Goal: Task Accomplishment & Management: Use online tool/utility

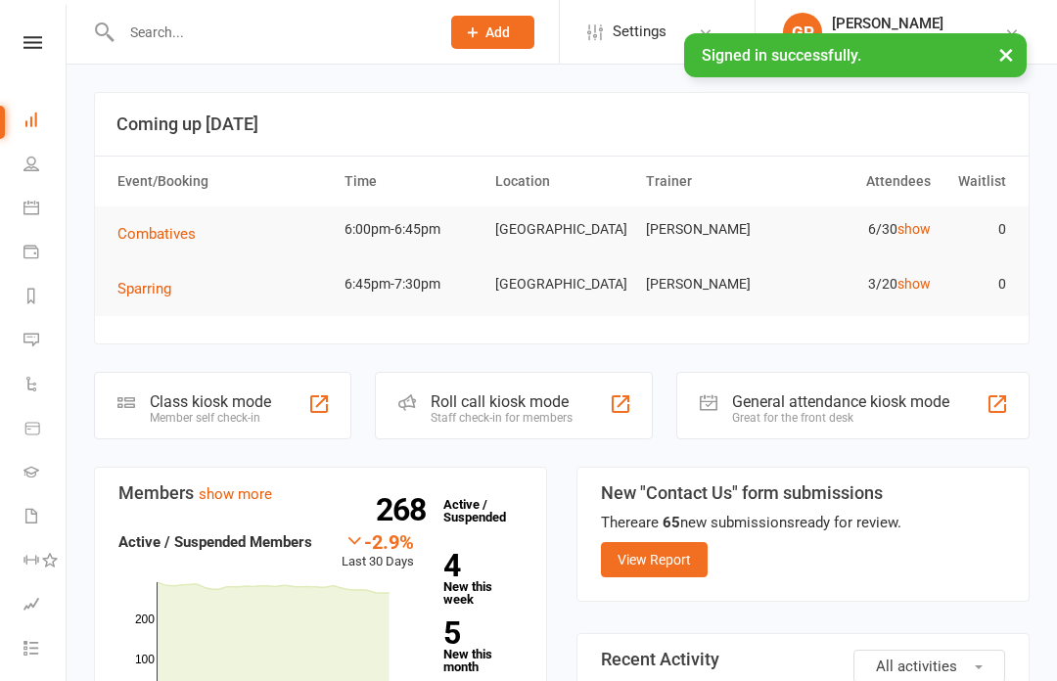
click at [13, 200] on li "Calendar" at bounding box center [33, 210] width 66 height 44
click at [34, 210] on icon at bounding box center [31, 208] width 16 height 16
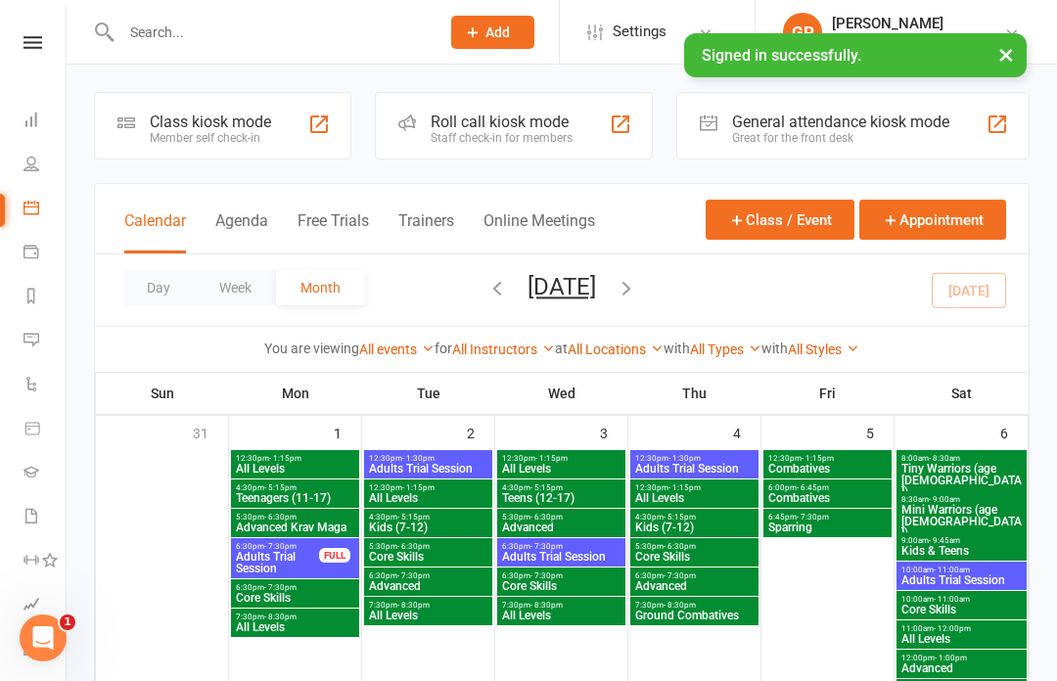
click at [236, 219] on button "Agenda" at bounding box center [241, 232] width 53 height 42
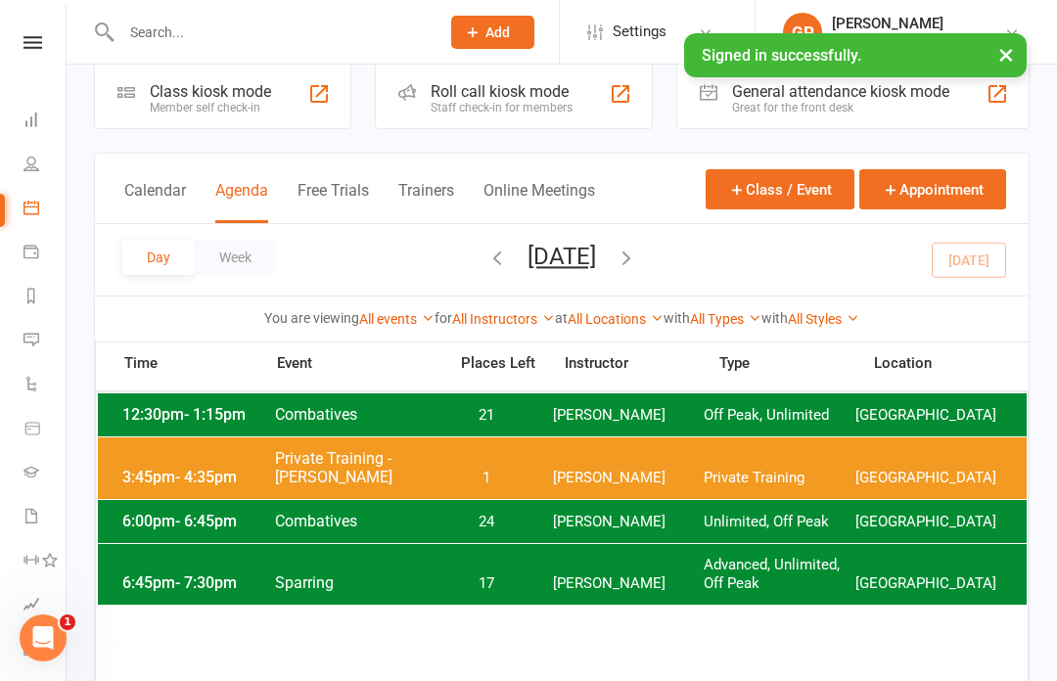
scroll to position [27, 0]
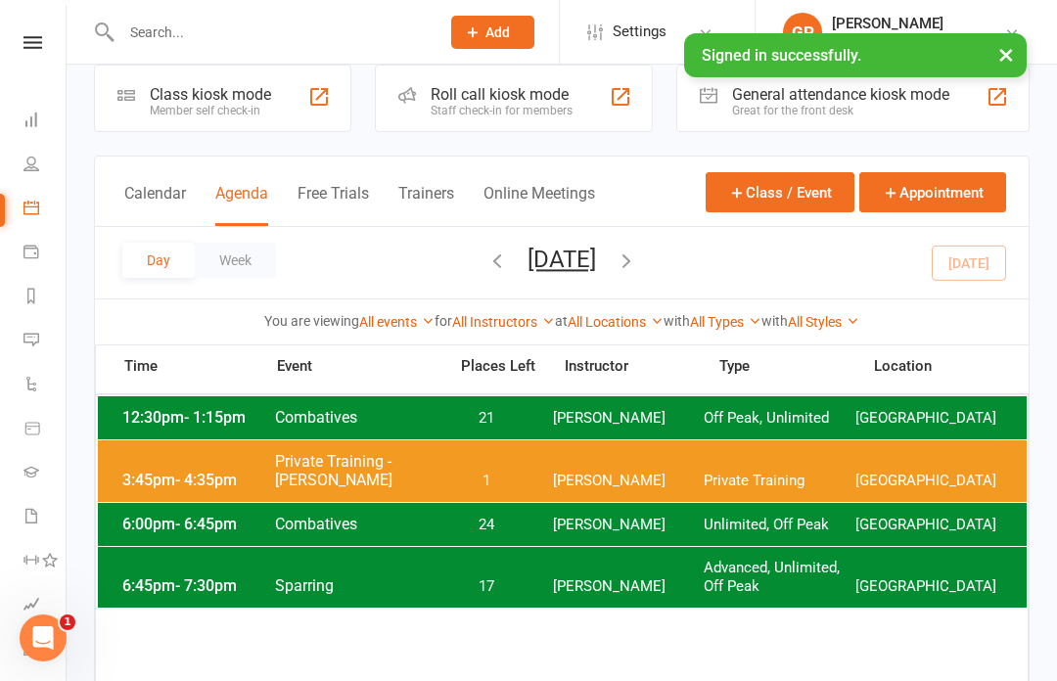
click at [694, 534] on div "6:00pm - 6:45pm Combatives 24 [PERSON_NAME] Unlimited, Off Peak [GEOGRAPHIC_DAT…" at bounding box center [562, 524] width 929 height 43
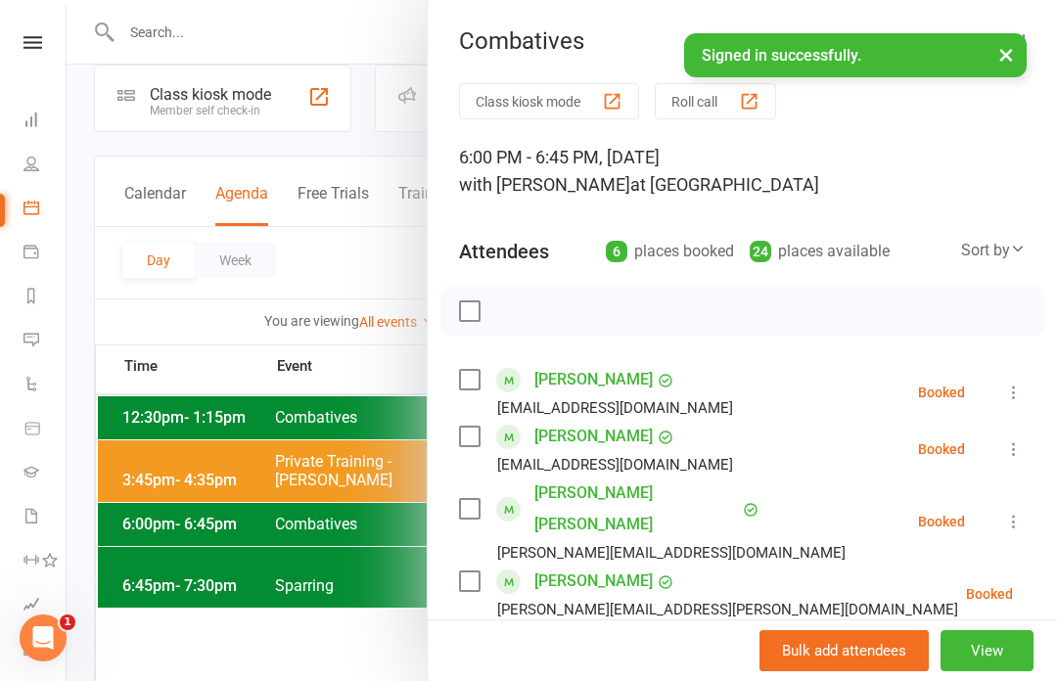
scroll to position [0, 0]
click at [549, 101] on button "Class kiosk mode" at bounding box center [549, 101] width 180 height 36
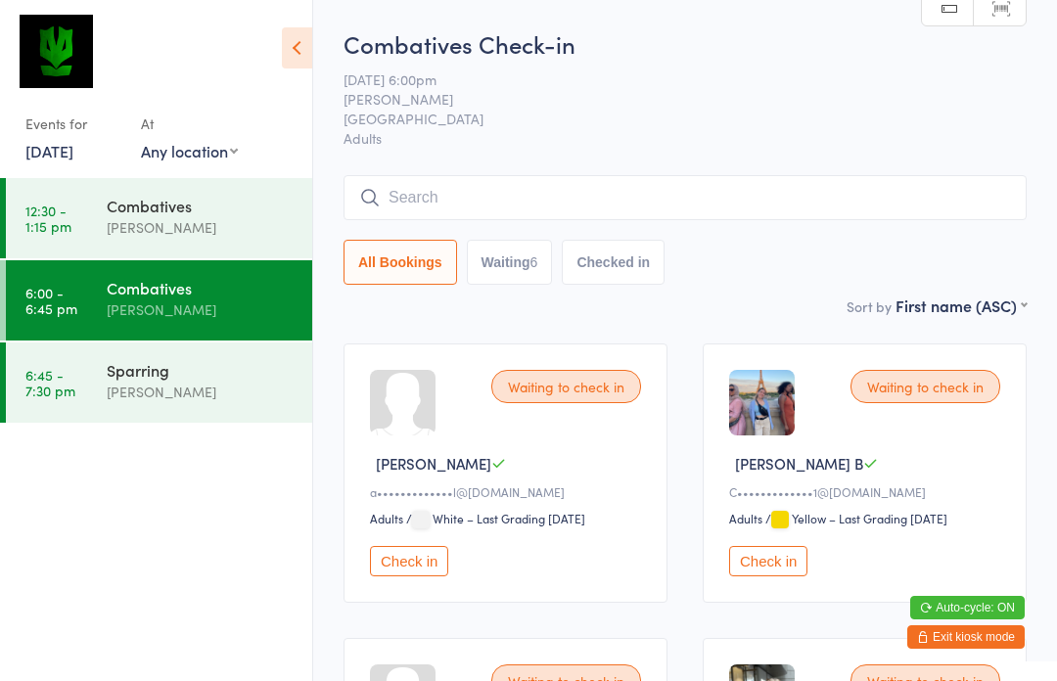
click at [702, 218] on input "search" at bounding box center [684, 197] width 683 height 45
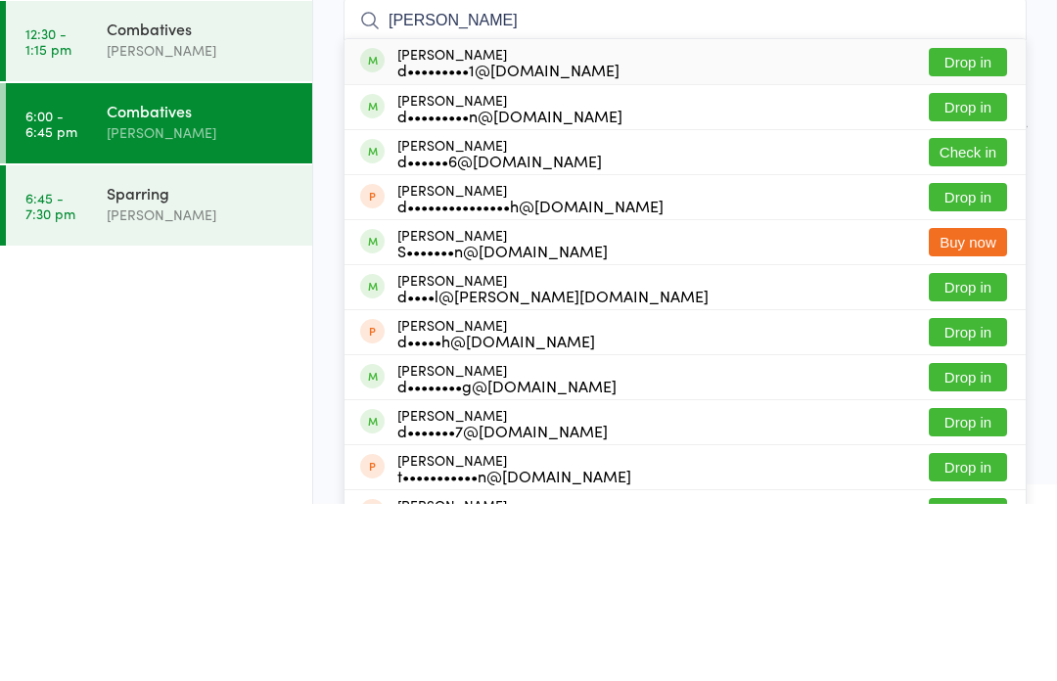
type input "[PERSON_NAME]"
click at [990, 225] on button "Drop in" at bounding box center [968, 239] width 78 height 28
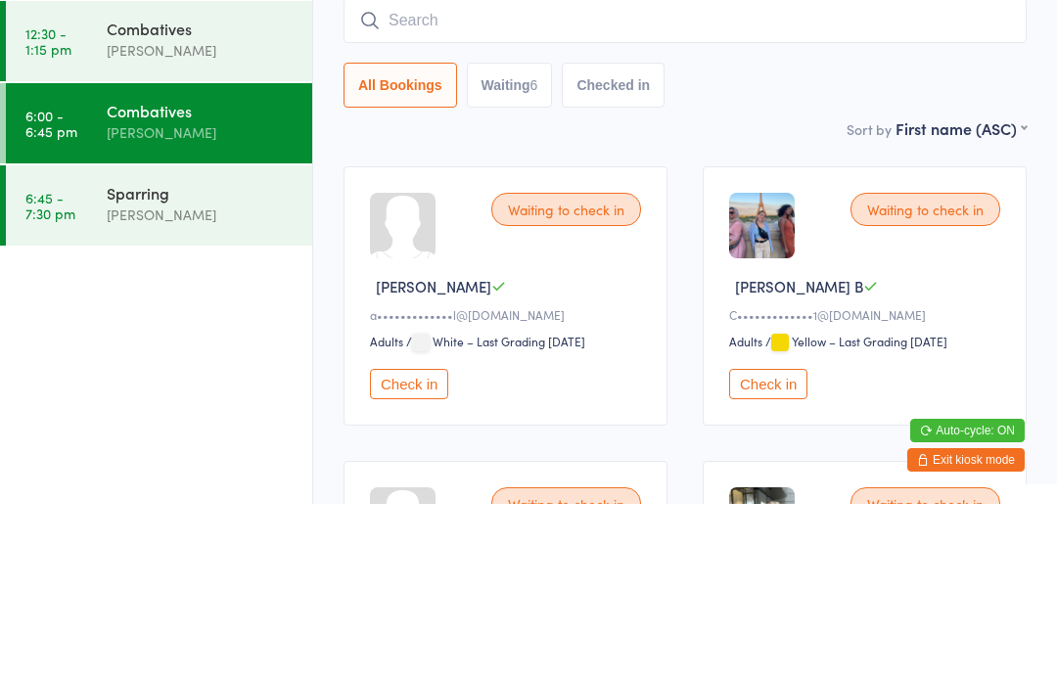
scroll to position [177, 0]
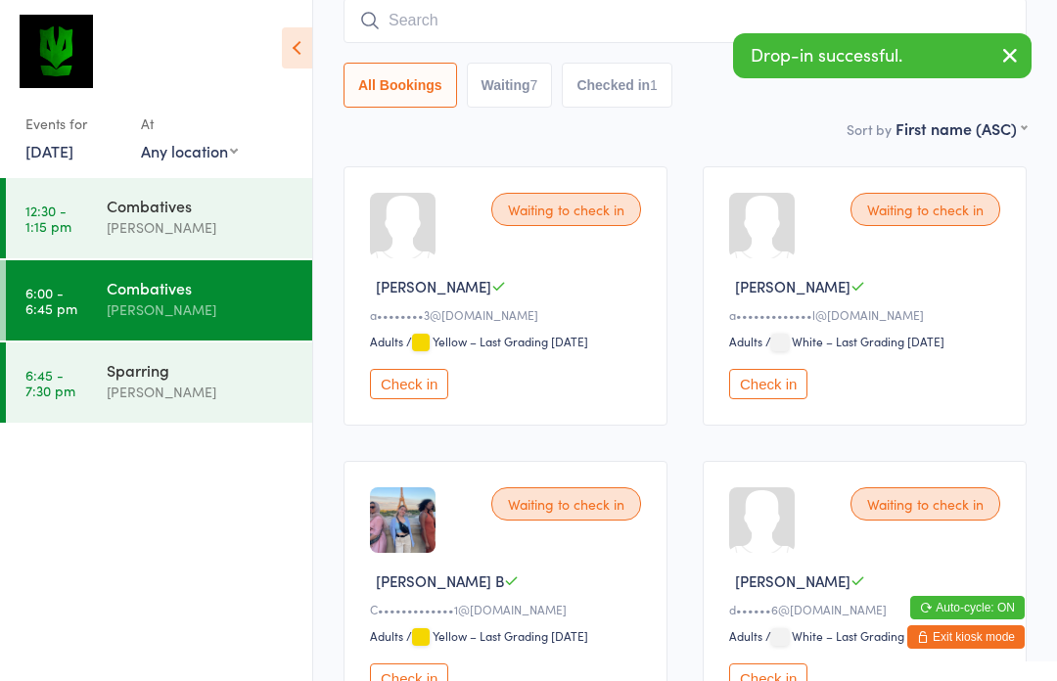
click at [149, 393] on div "[PERSON_NAME]" at bounding box center [201, 392] width 189 height 23
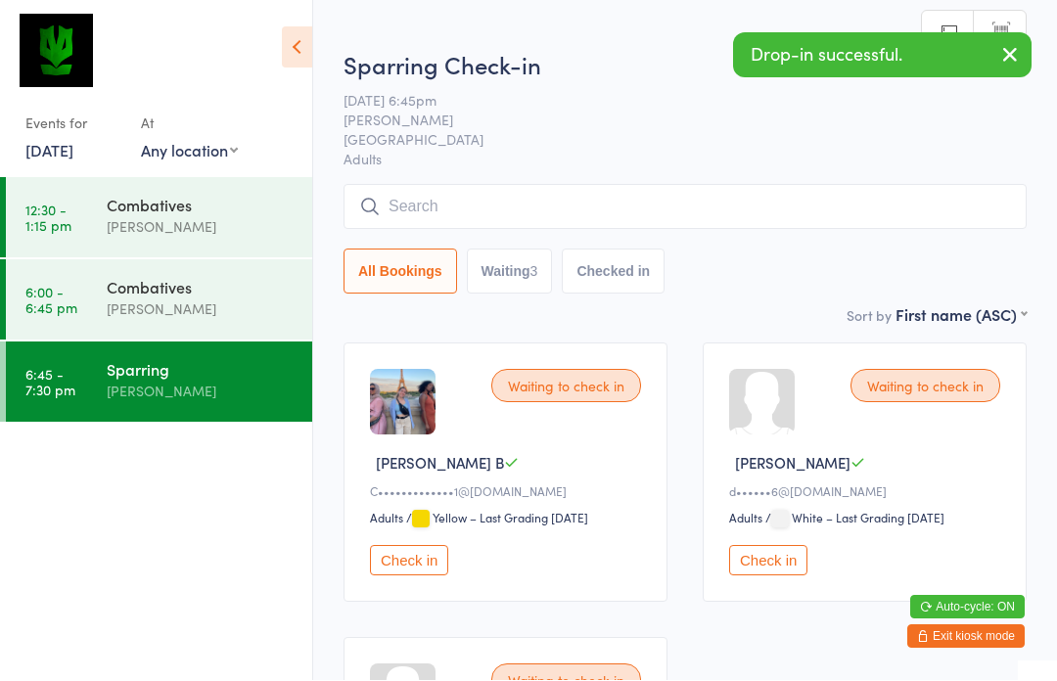
scroll to position [1, 0]
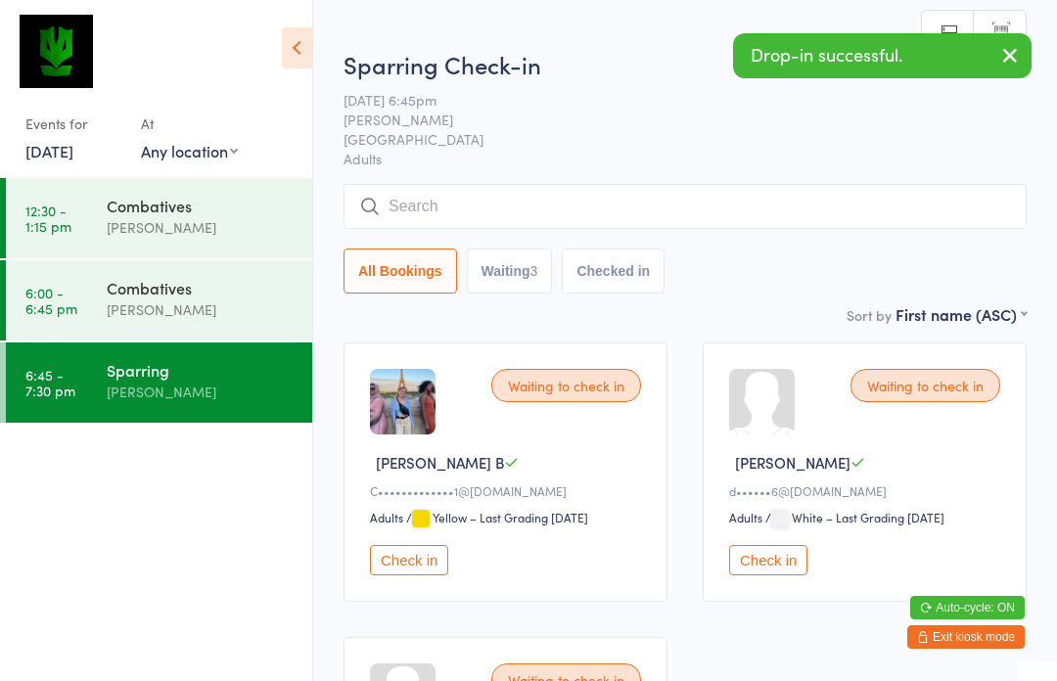
click at [516, 205] on input "search" at bounding box center [684, 206] width 683 height 45
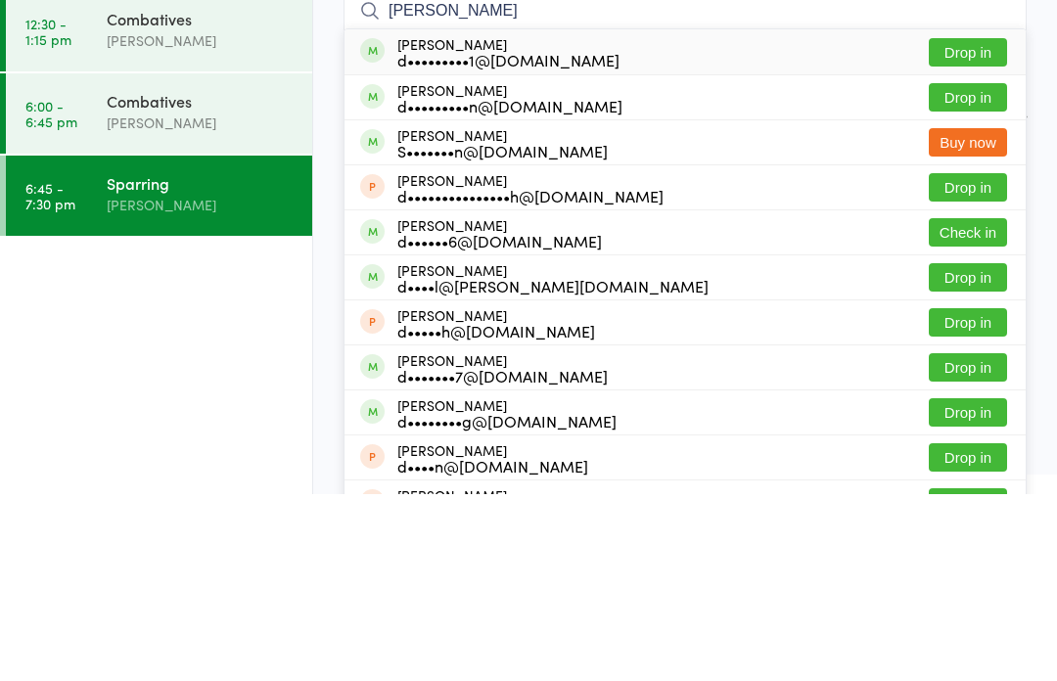
type input "Daniel tieu"
click at [982, 225] on button "Drop in" at bounding box center [968, 239] width 78 height 28
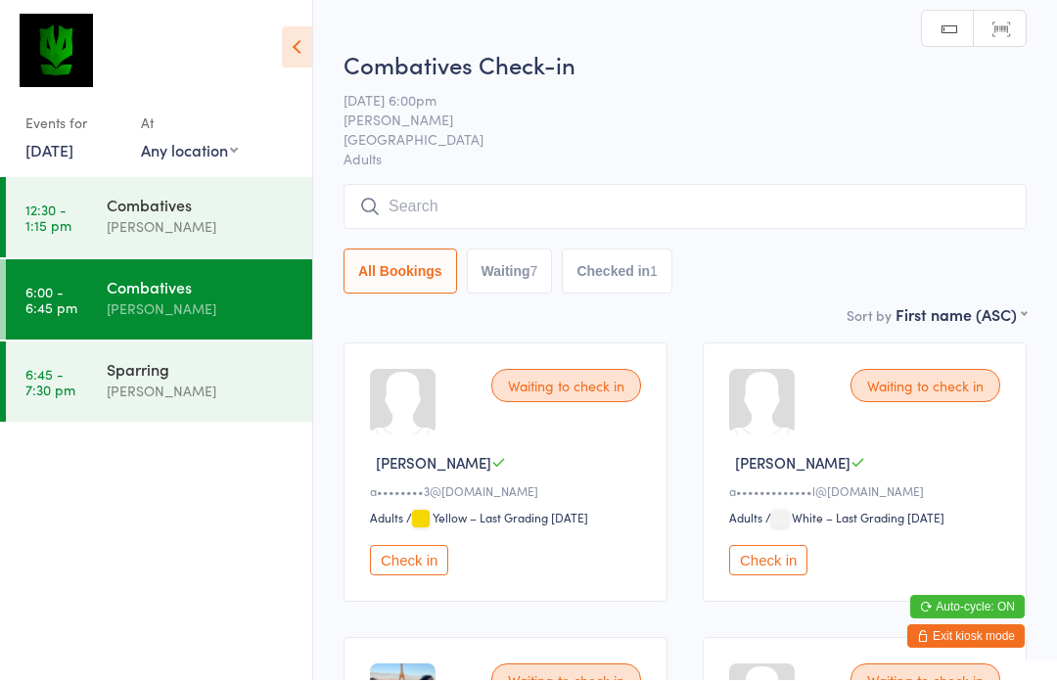
scroll to position [1, 0]
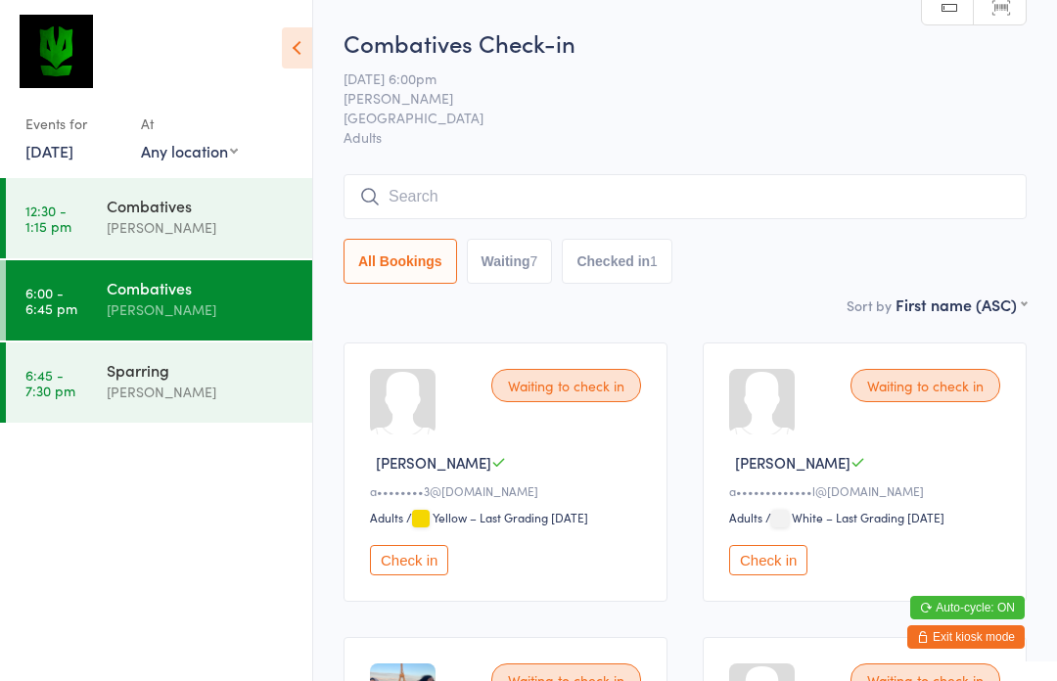
click at [505, 198] on input "search" at bounding box center [684, 196] width 683 height 45
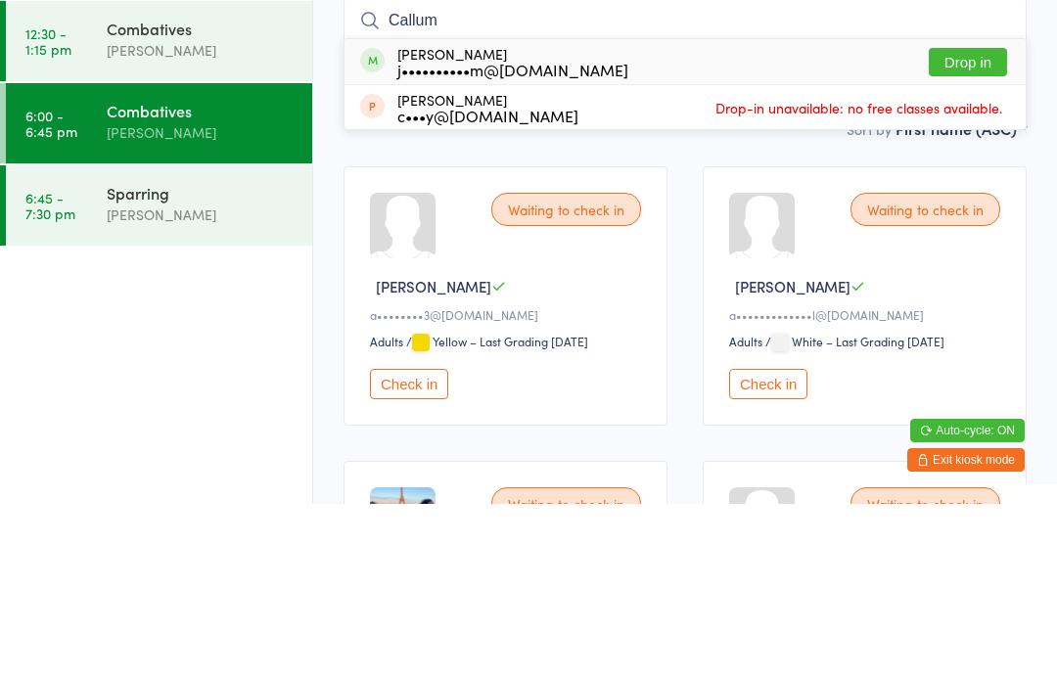
type input "Callum"
click at [979, 225] on button "Drop in" at bounding box center [968, 239] width 78 height 28
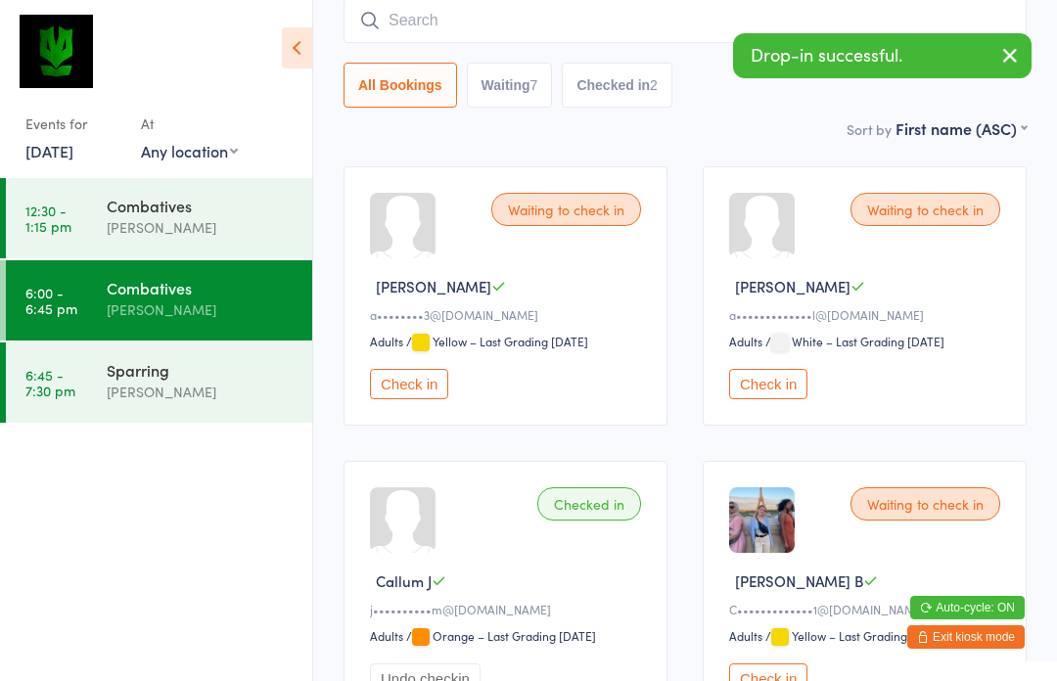
click at [175, 392] on div "[PERSON_NAME]" at bounding box center [201, 392] width 189 height 23
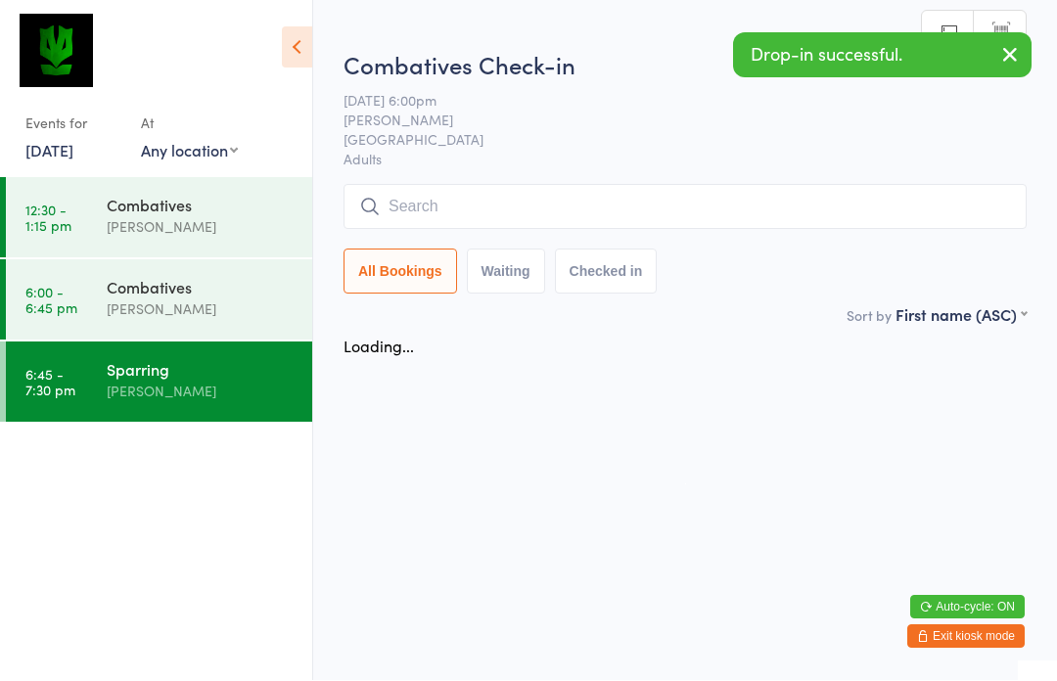
scroll to position [1, 0]
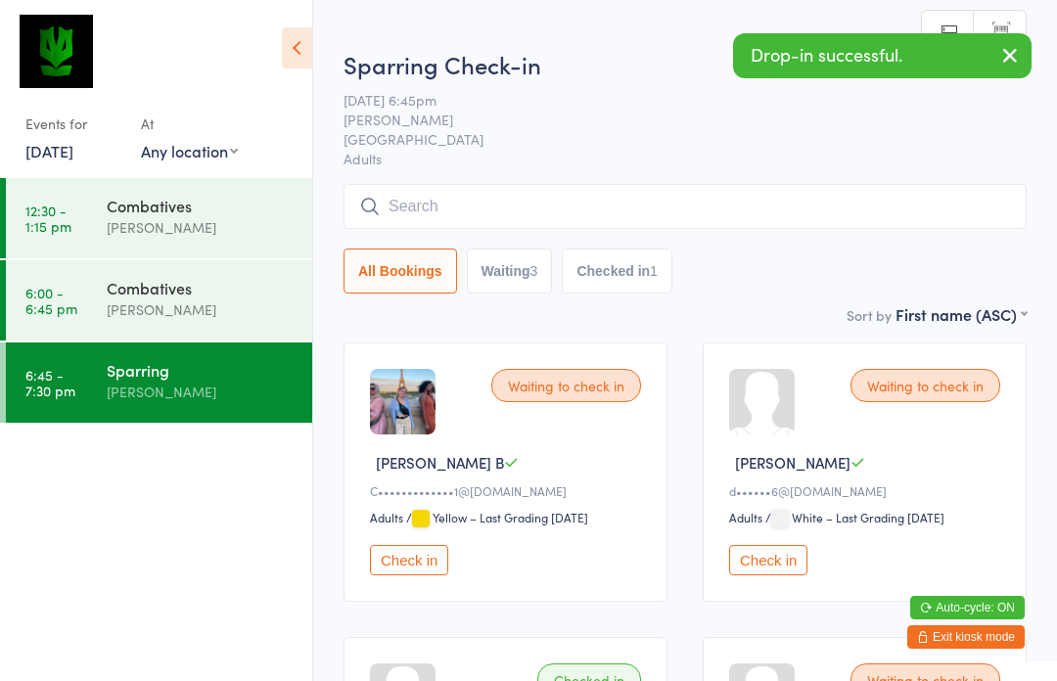
click at [554, 199] on input "search" at bounding box center [684, 206] width 683 height 45
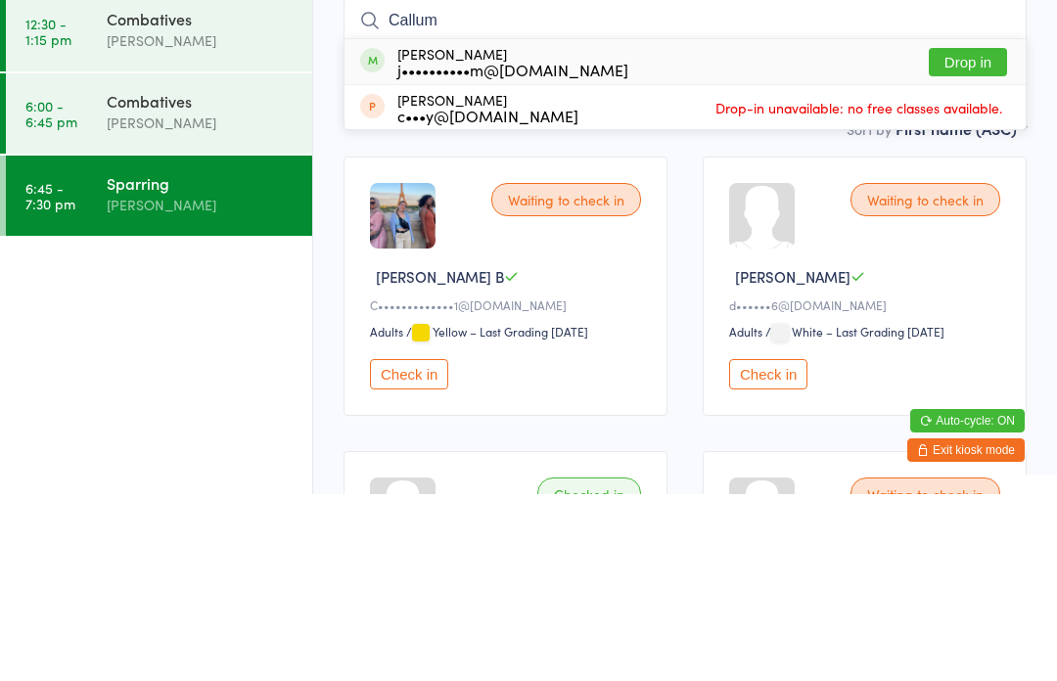
type input "Callum"
click at [971, 235] on button "Drop in" at bounding box center [968, 249] width 78 height 28
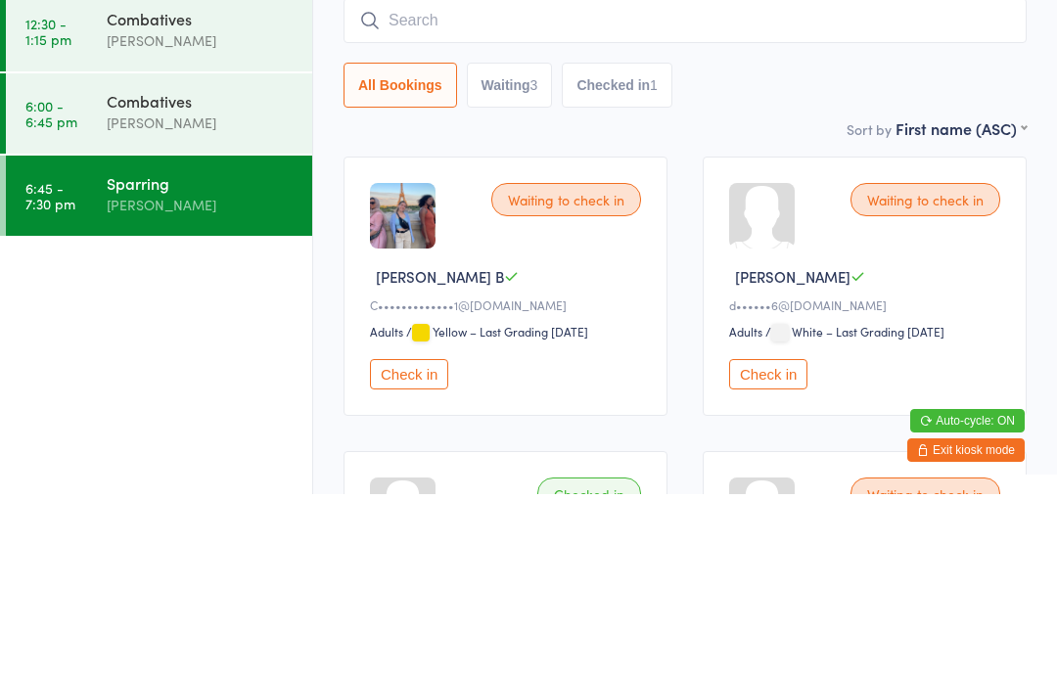
scroll to position [187, 0]
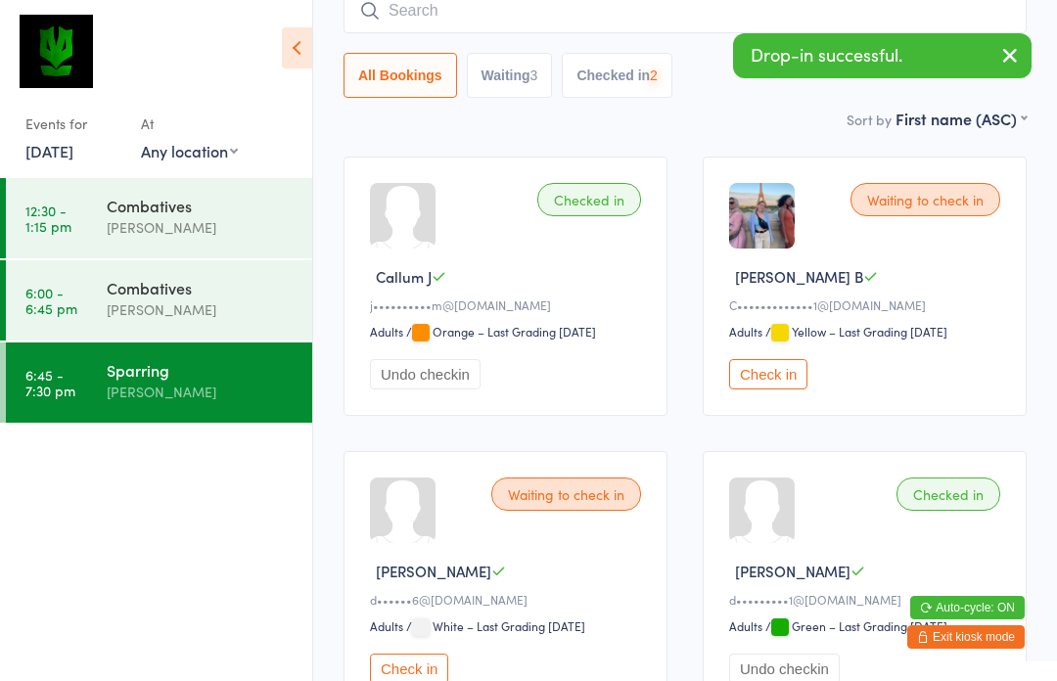
click at [222, 292] on div "Combatives" at bounding box center [201, 288] width 189 height 22
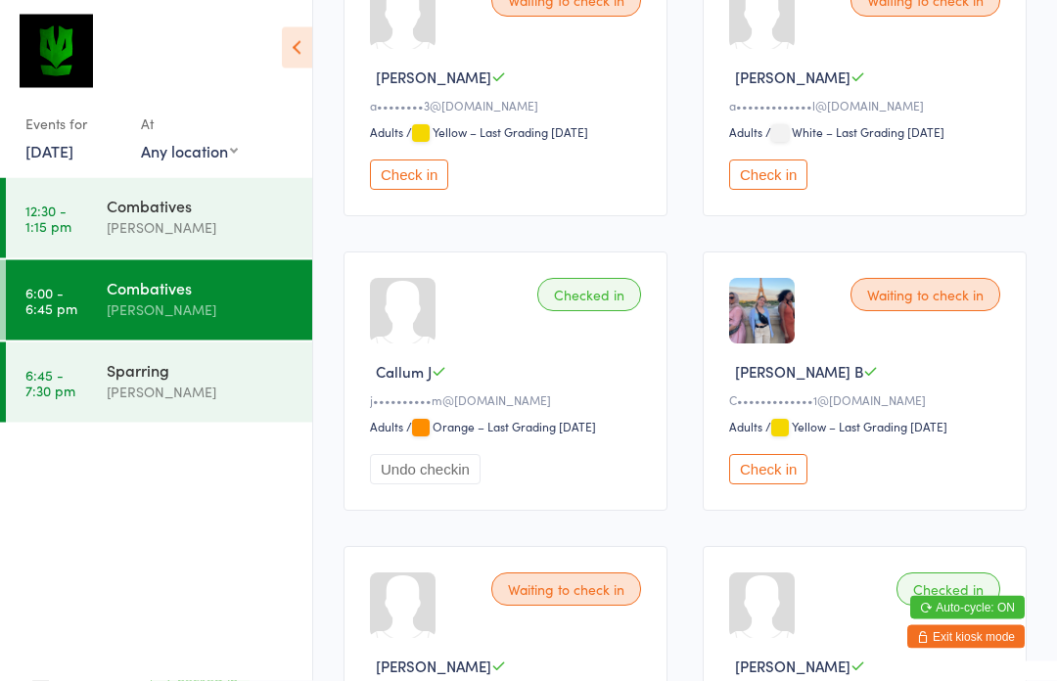
scroll to position [387, 0]
click at [774, 483] on button "Check in" at bounding box center [768, 469] width 78 height 30
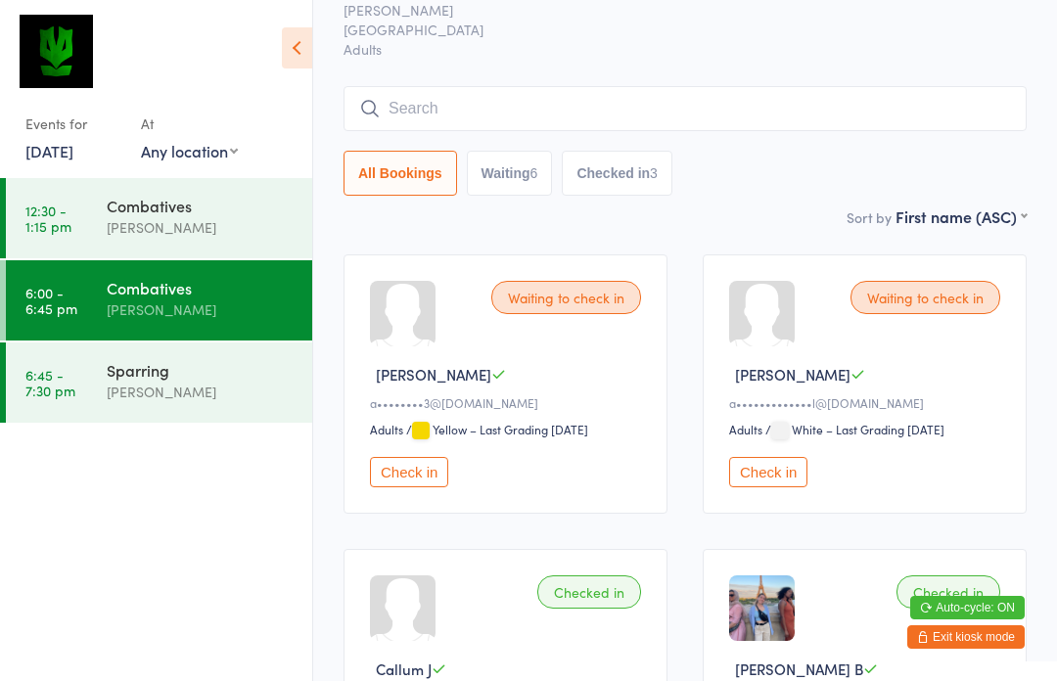
scroll to position [0, 0]
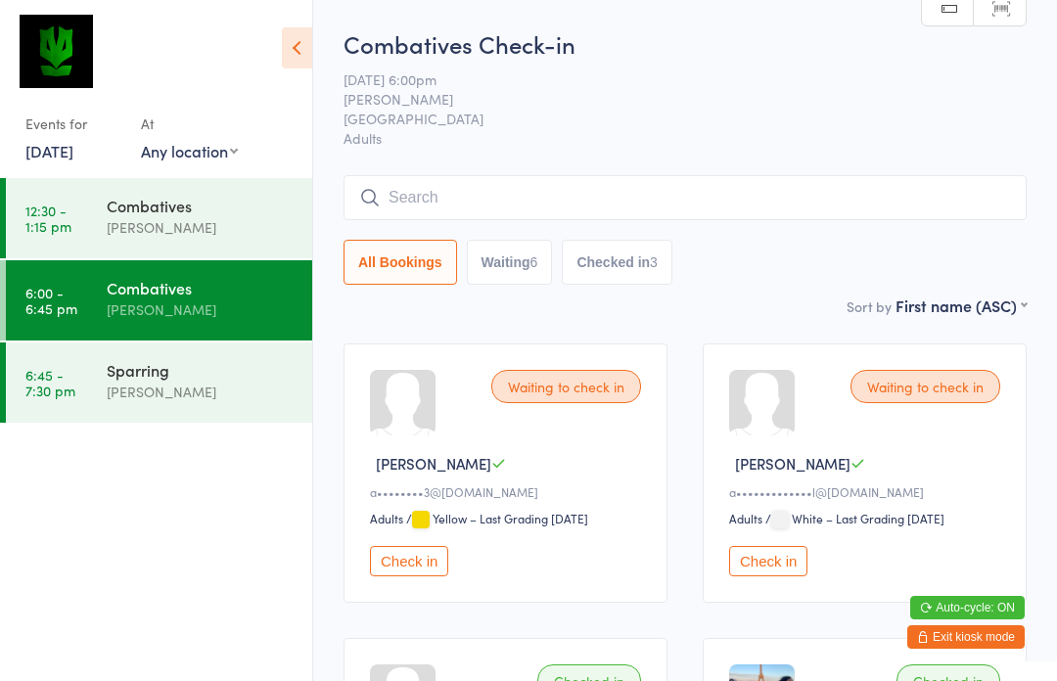
click at [511, 260] on button "Waiting 6" at bounding box center [510, 262] width 86 height 45
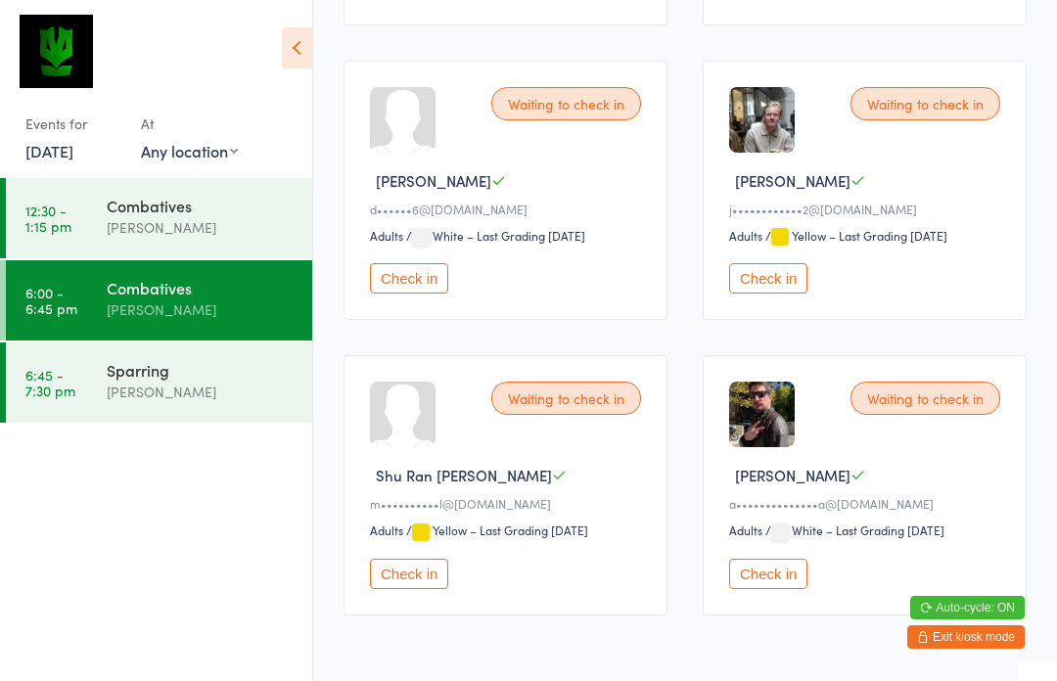
scroll to position [614, 0]
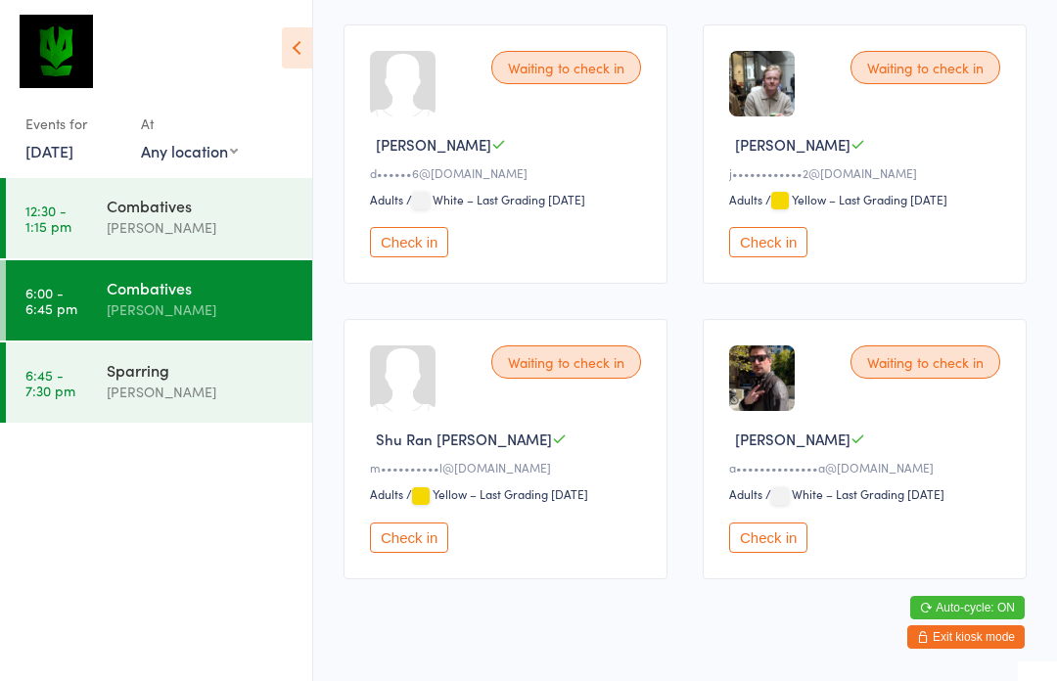
click at [786, 553] on button "Check in" at bounding box center [768, 538] width 78 height 30
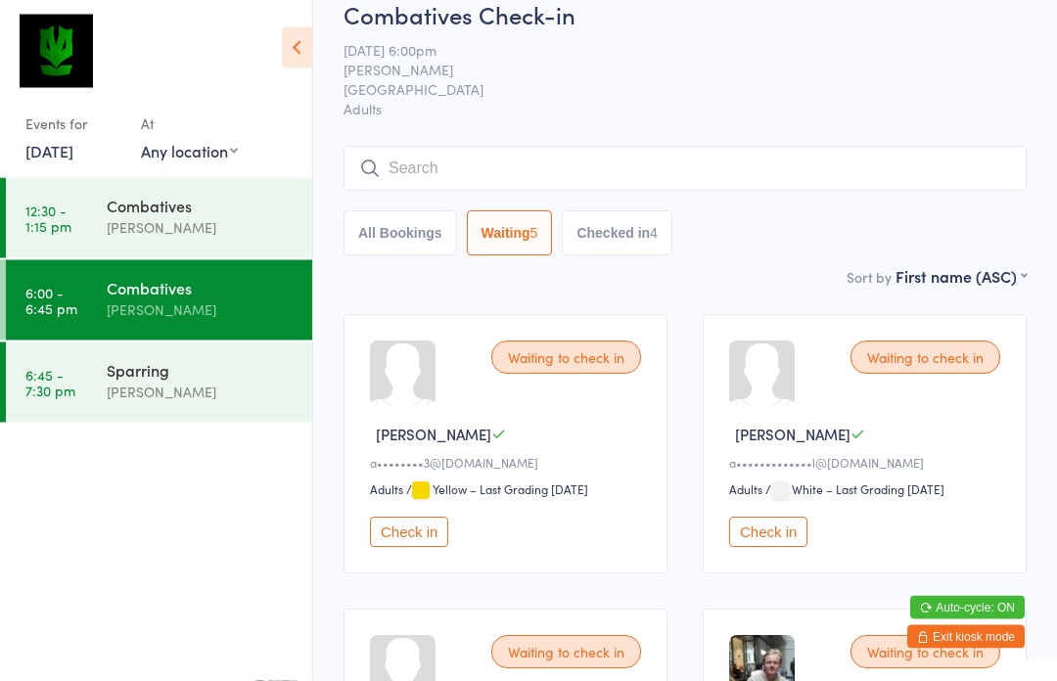
scroll to position [0, 0]
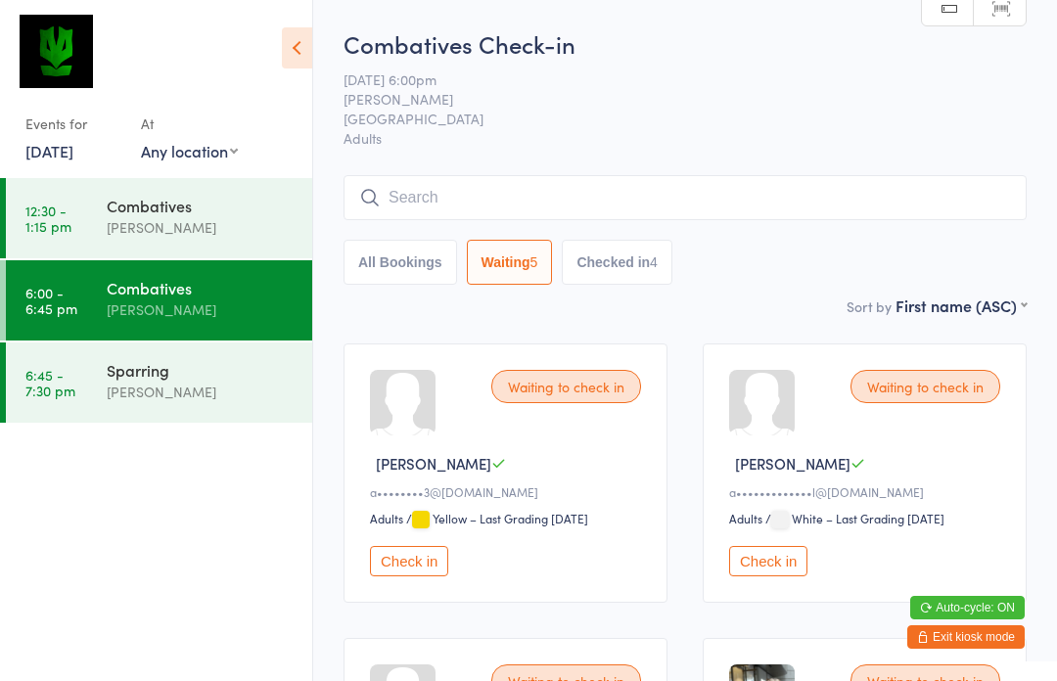
click at [845, 193] on input "search" at bounding box center [684, 197] width 683 height 45
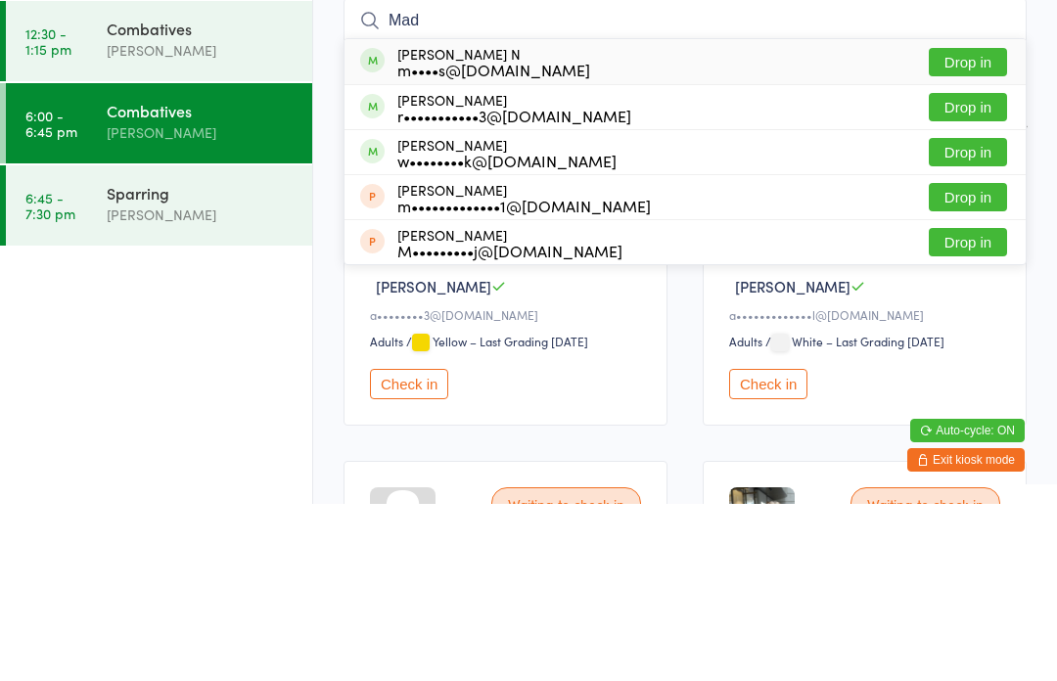
type input "Mad"
click at [980, 225] on button "Drop in" at bounding box center [968, 239] width 78 height 28
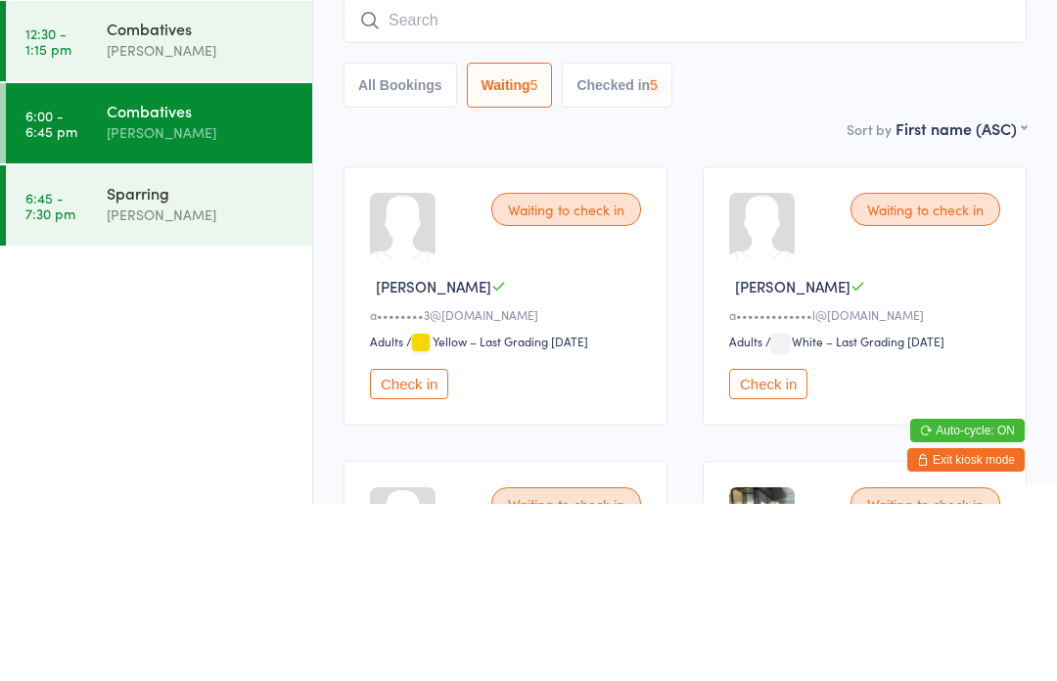
click at [81, 178] on link "12:30 - 1:15 pm Combatives Jorge Mascorro" at bounding box center [159, 218] width 306 height 80
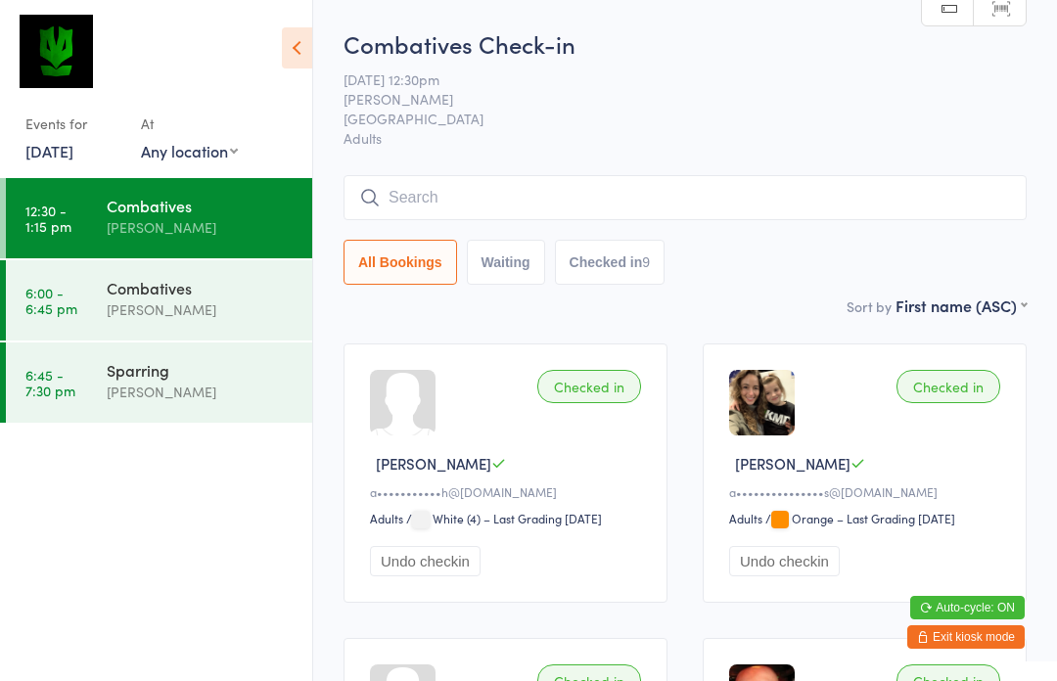
click at [63, 141] on link "12 Sep, 2025" at bounding box center [49, 151] width 48 height 22
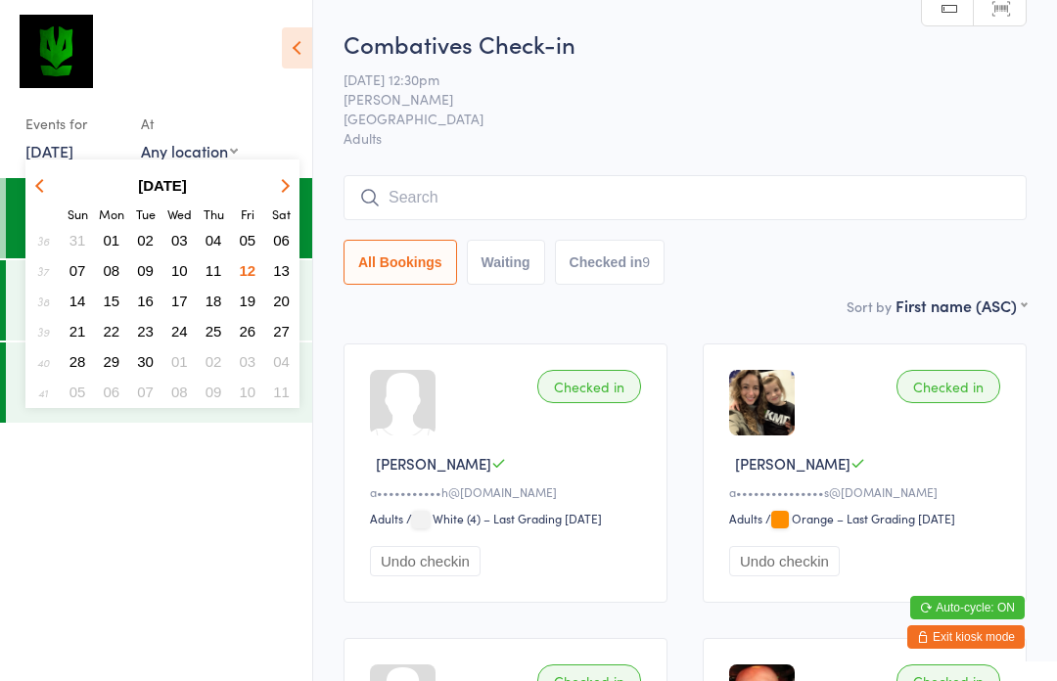
click at [216, 271] on span "11" at bounding box center [213, 270] width 17 height 17
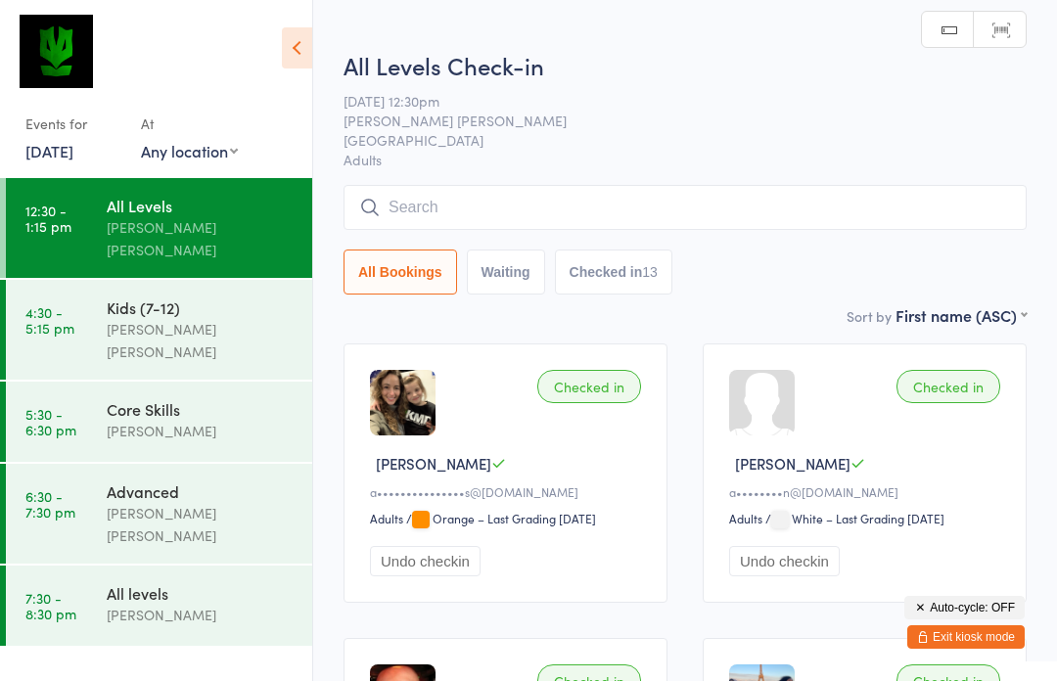
click at [48, 406] on time "5:30 - 6:30 pm" at bounding box center [50, 421] width 51 height 31
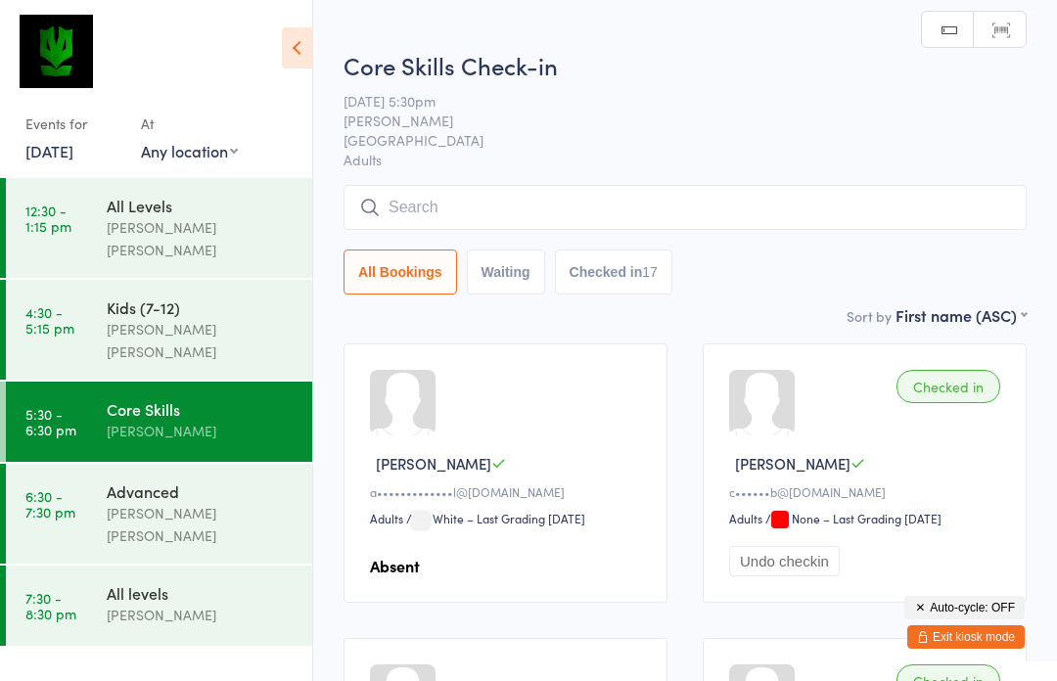
click at [48, 142] on link "11 Sep, 2025" at bounding box center [49, 151] width 48 height 22
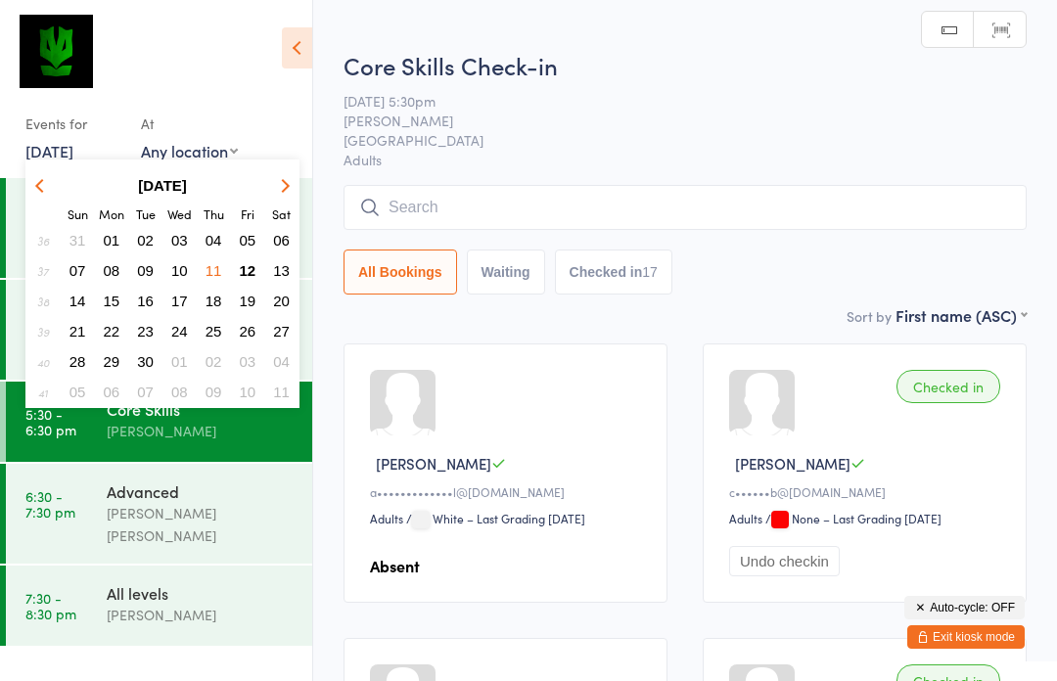
click at [241, 270] on span "12" at bounding box center [248, 270] width 17 height 17
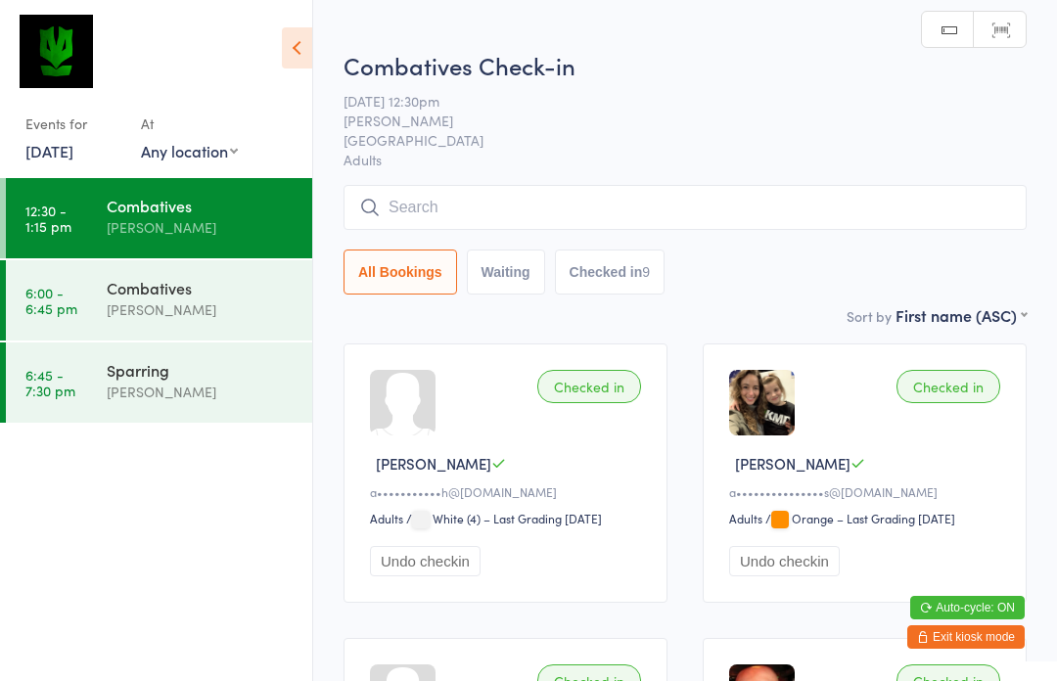
click at [69, 306] on time "6:00 - 6:45 pm" at bounding box center [51, 300] width 52 height 31
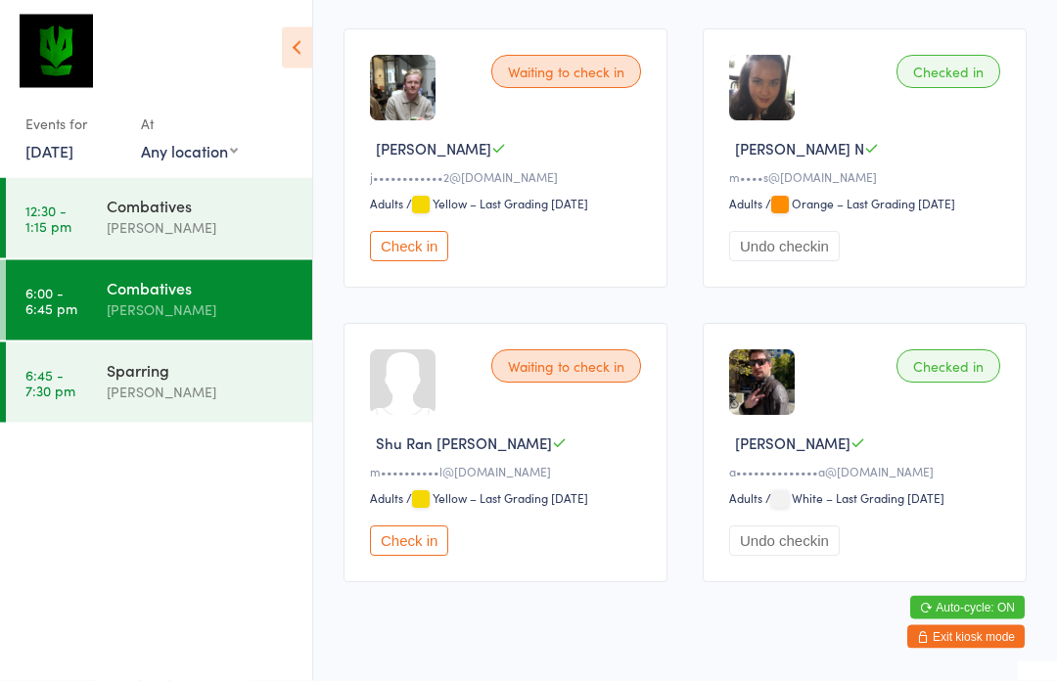
scroll to position [1212, 0]
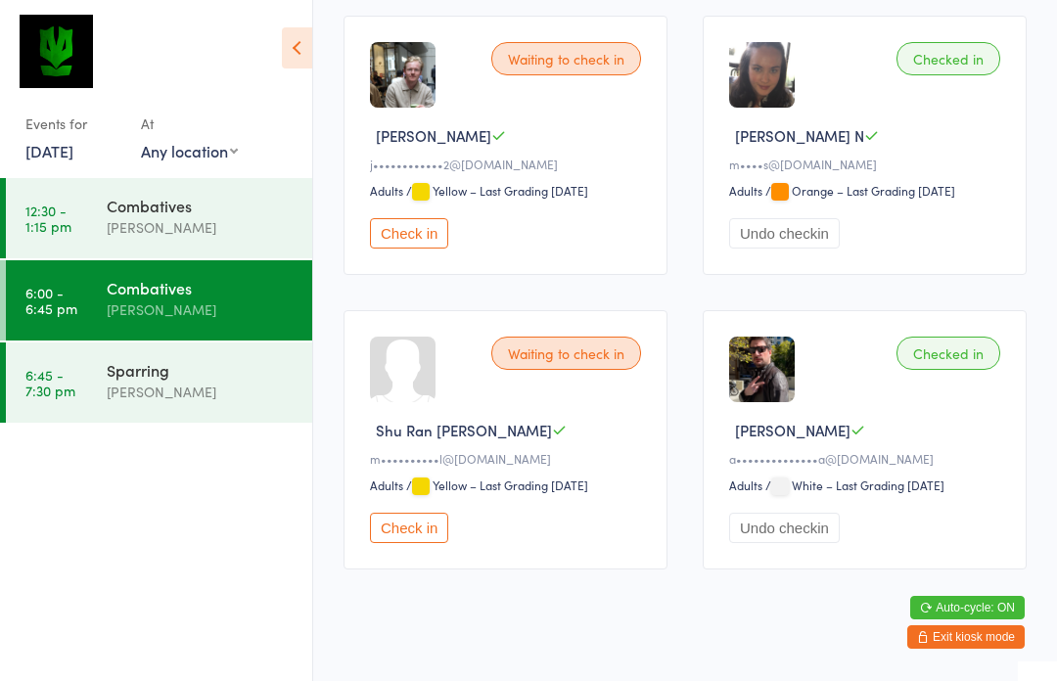
click at [60, 408] on link "6:45 - 7:30 pm Sparring Giacomo Palladin" at bounding box center [159, 382] width 306 height 80
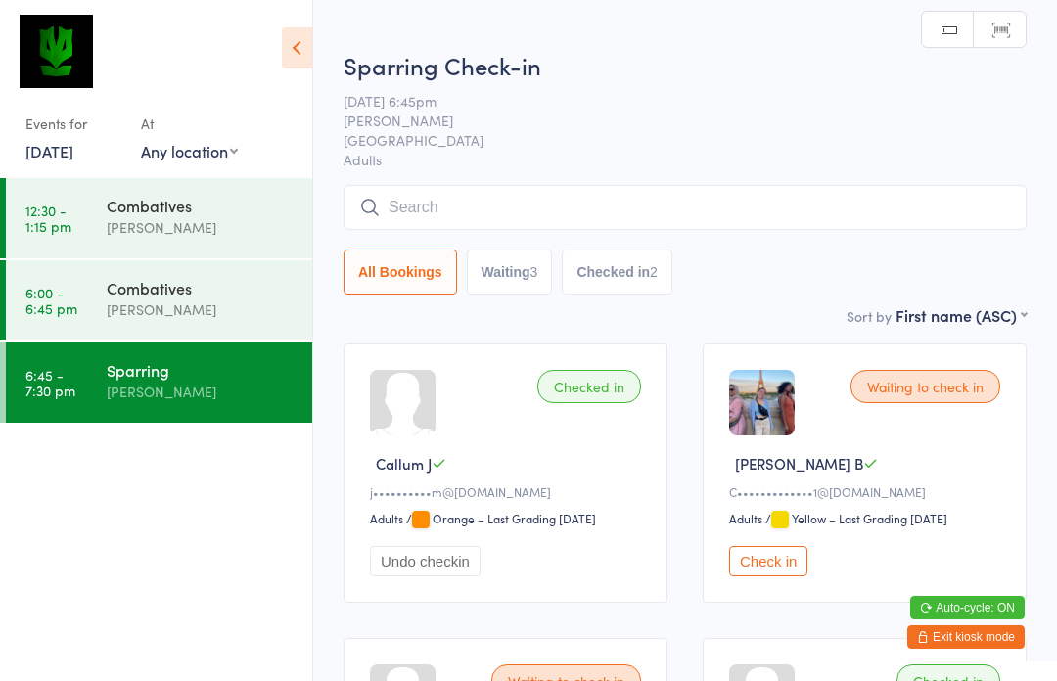
click at [805, 230] on input "search" at bounding box center [684, 207] width 683 height 45
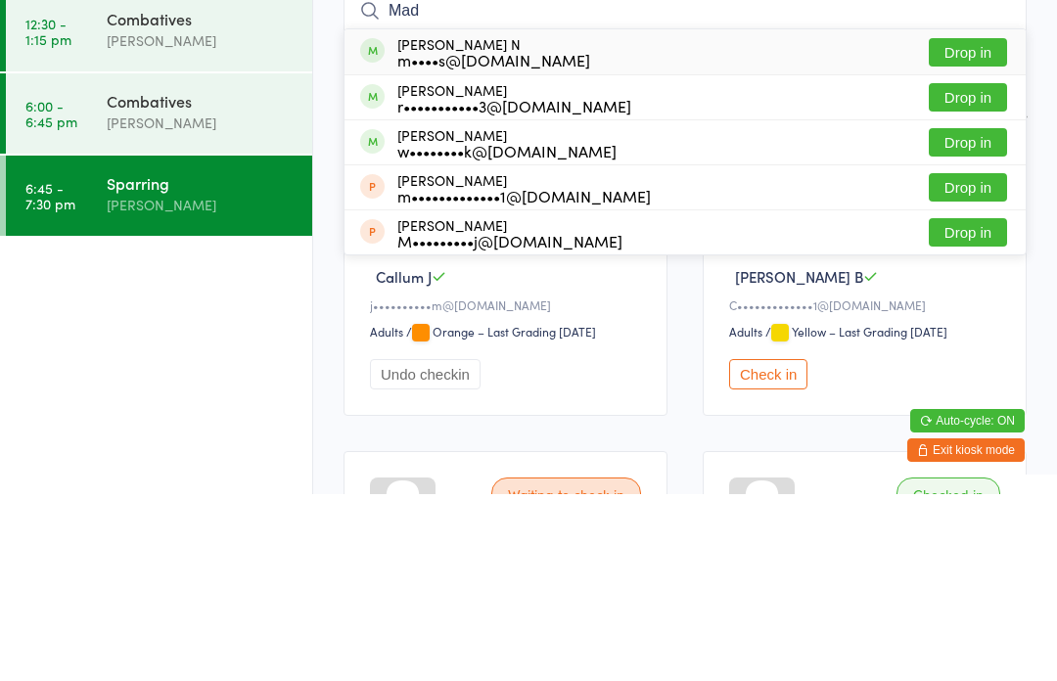
type input "Mad"
click at [984, 225] on button "Drop in" at bounding box center [968, 239] width 78 height 28
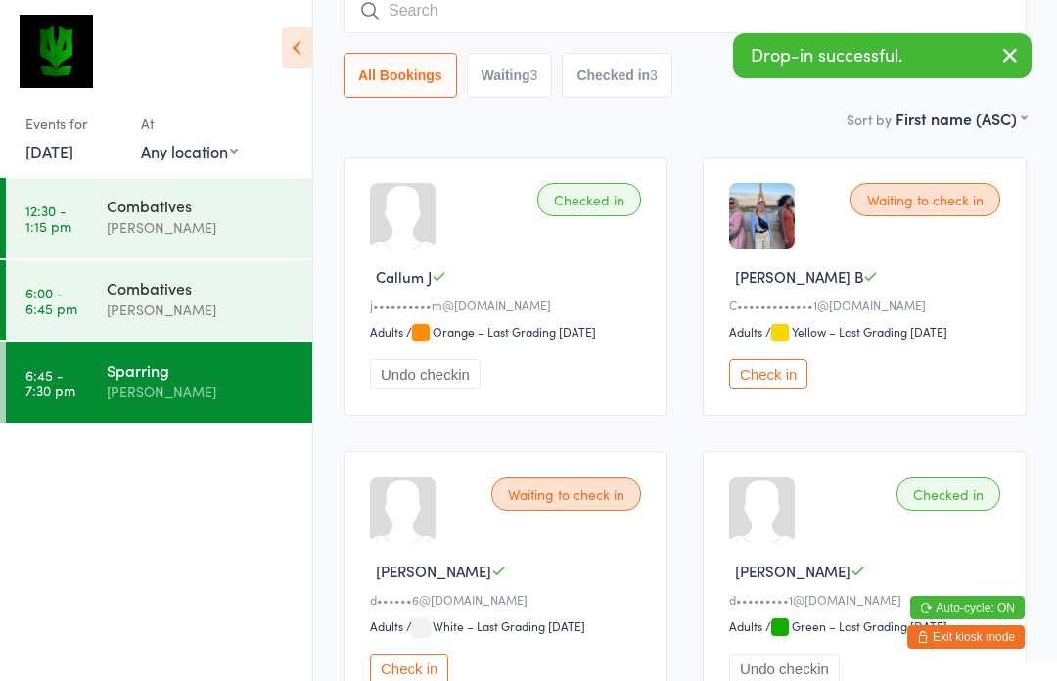
click at [75, 322] on link "6:00 - 6:45 pm Combatives Giacomo Palladin" at bounding box center [159, 300] width 306 height 80
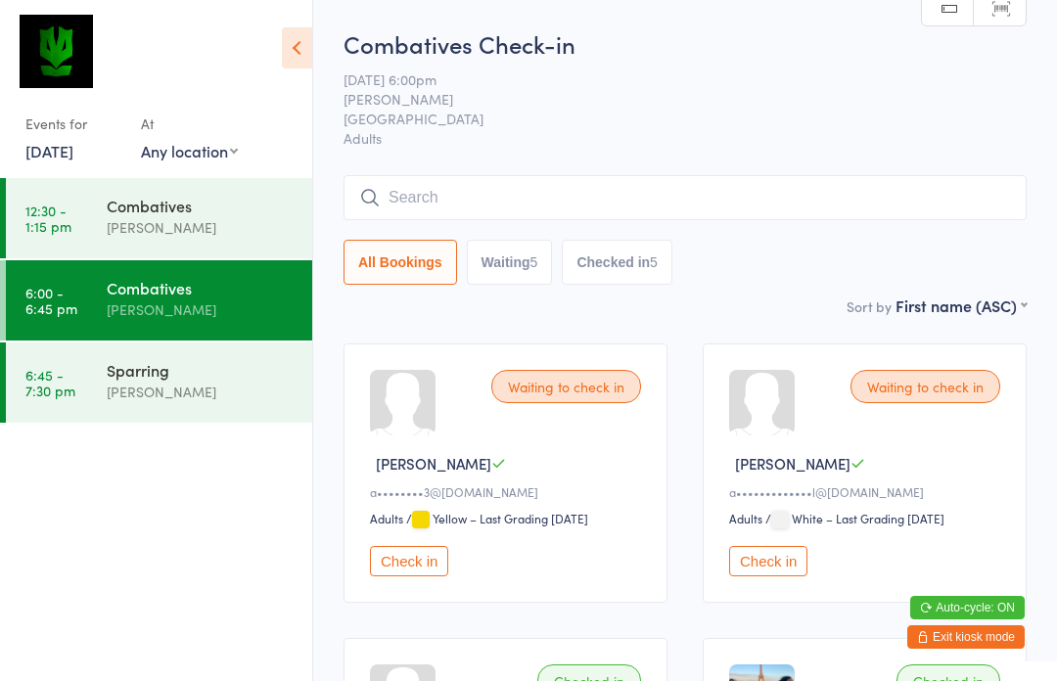
click at [391, 565] on button "Check in" at bounding box center [409, 561] width 78 height 30
click at [87, 299] on link "6:00 - 6:45 pm Combatives Giacomo Palladin" at bounding box center [159, 300] width 306 height 80
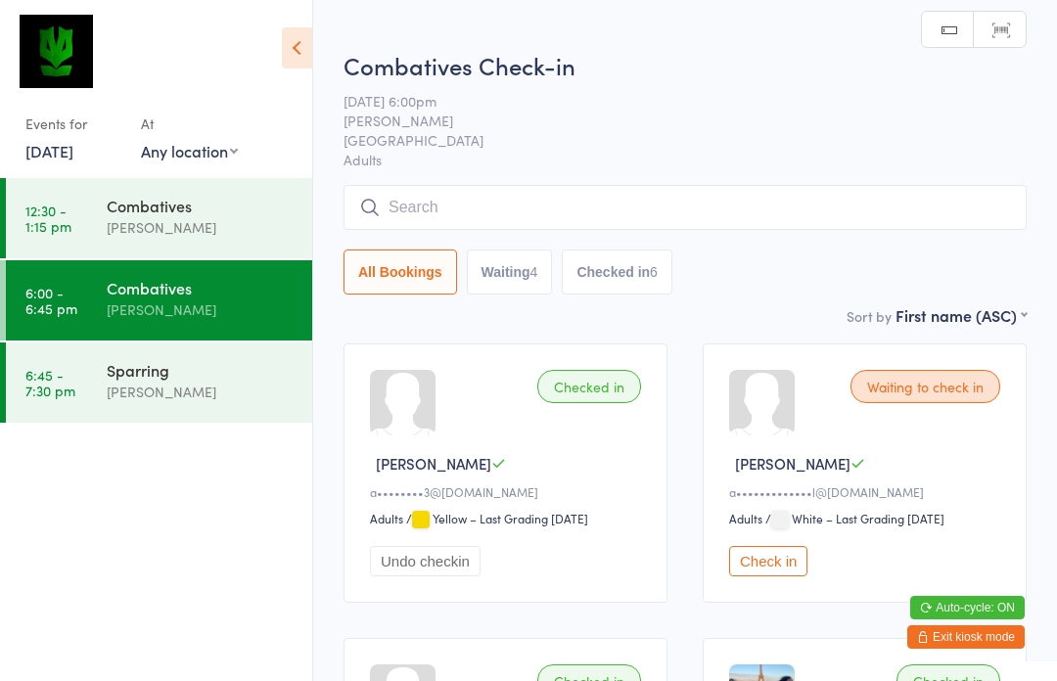
click at [484, 222] on input "search" at bounding box center [684, 207] width 683 height 45
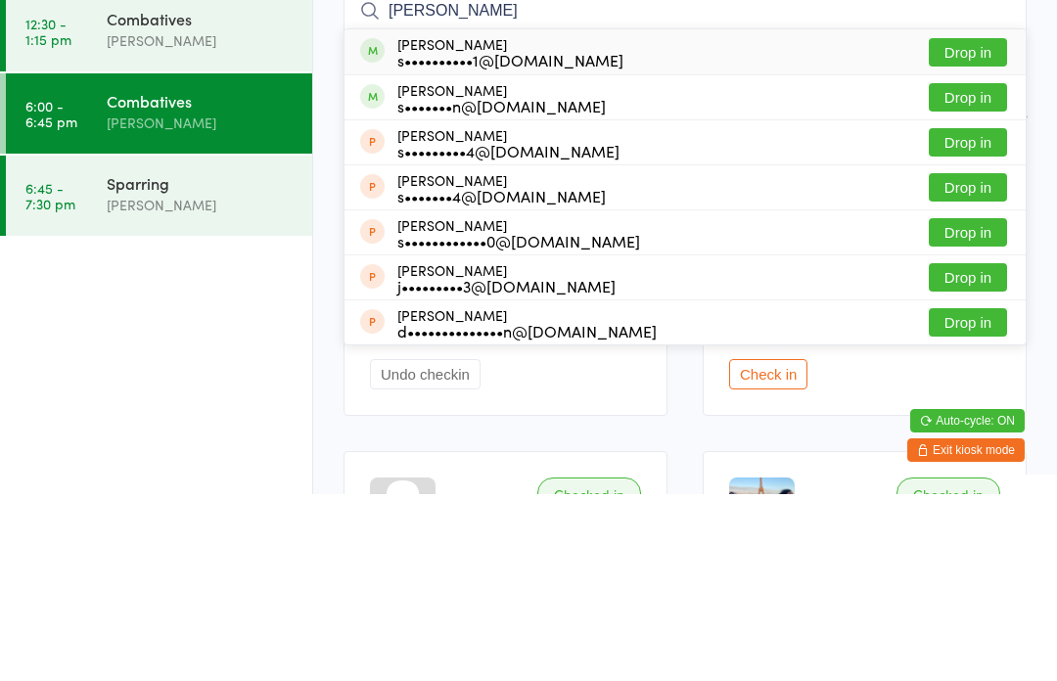
type input "Sarah chau"
click at [973, 225] on button "Drop in" at bounding box center [968, 239] width 78 height 28
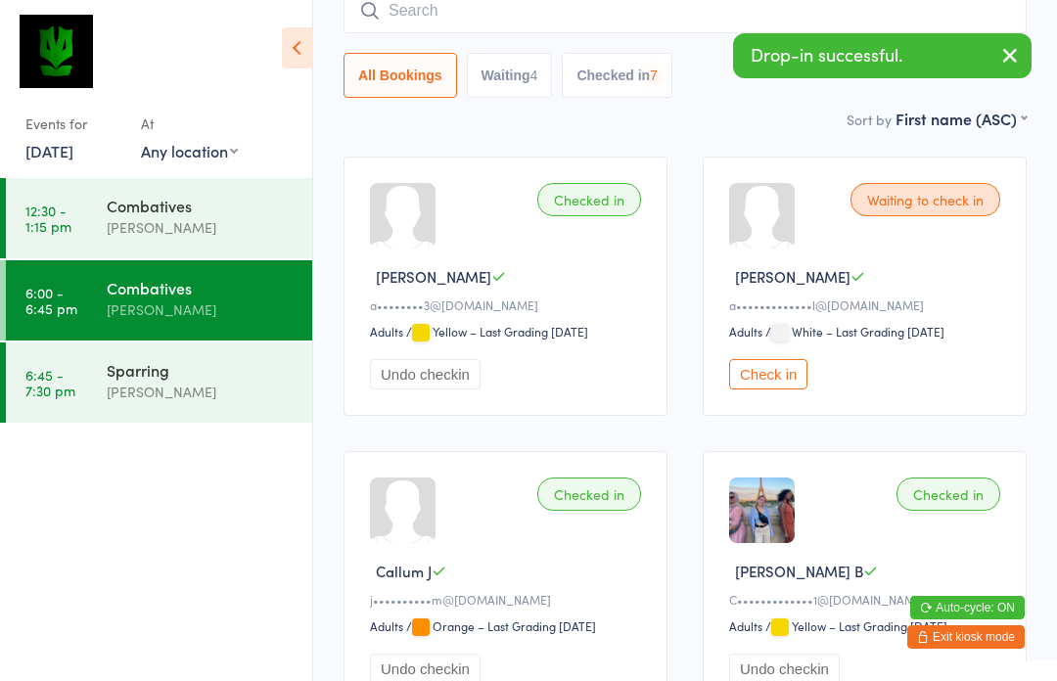
click at [109, 371] on div "Sparring" at bounding box center [201, 370] width 189 height 22
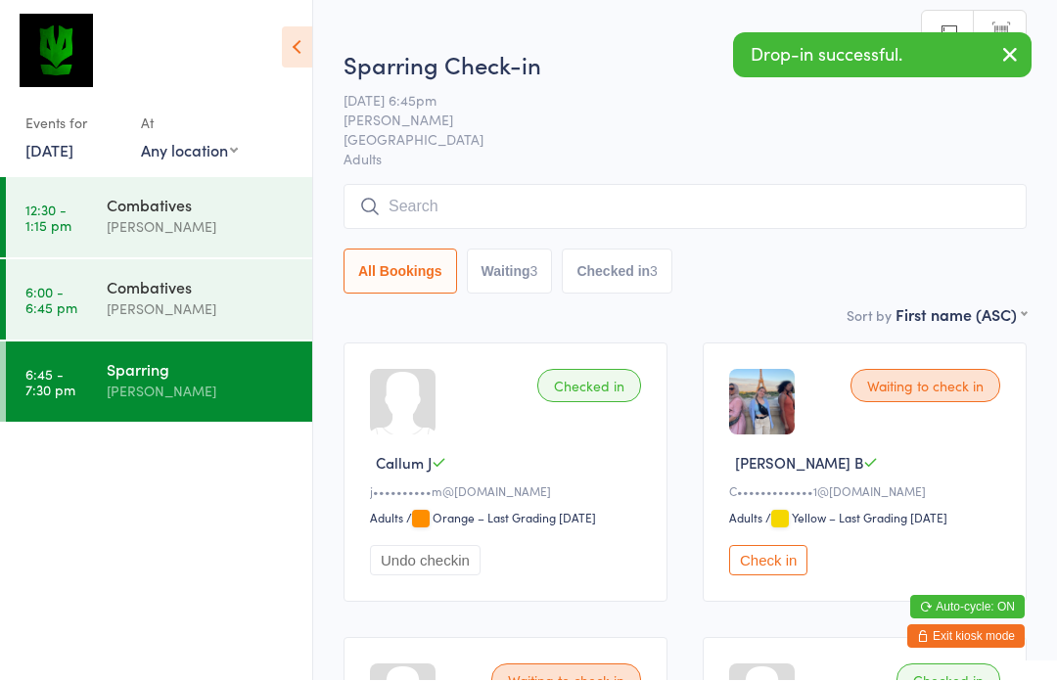
scroll to position [1, 0]
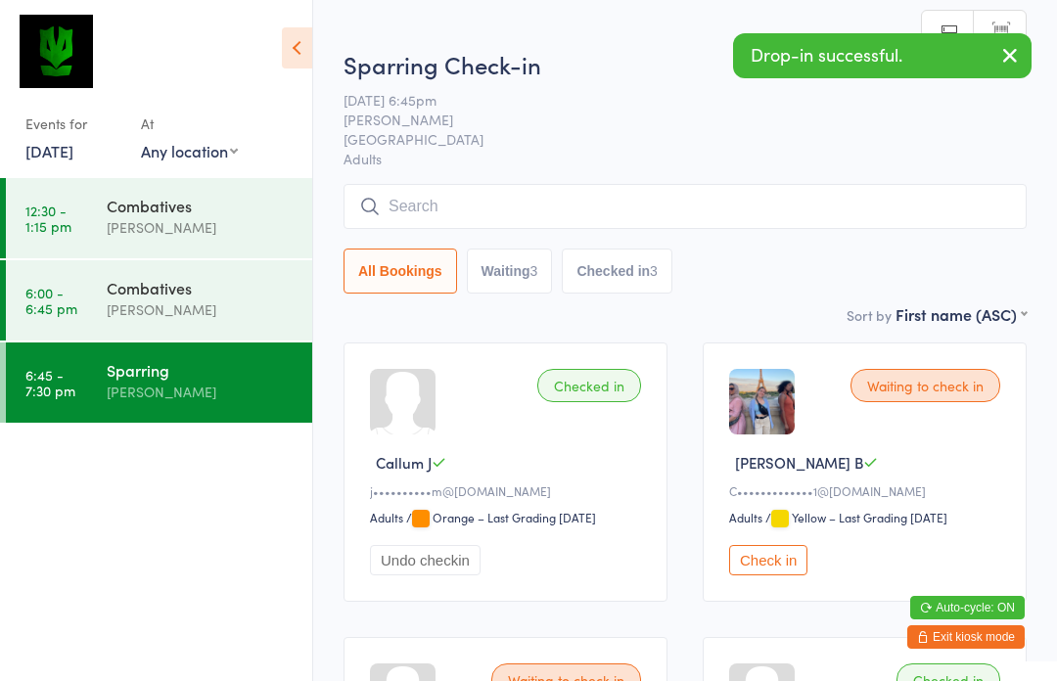
click at [540, 209] on input "search" at bounding box center [684, 206] width 683 height 45
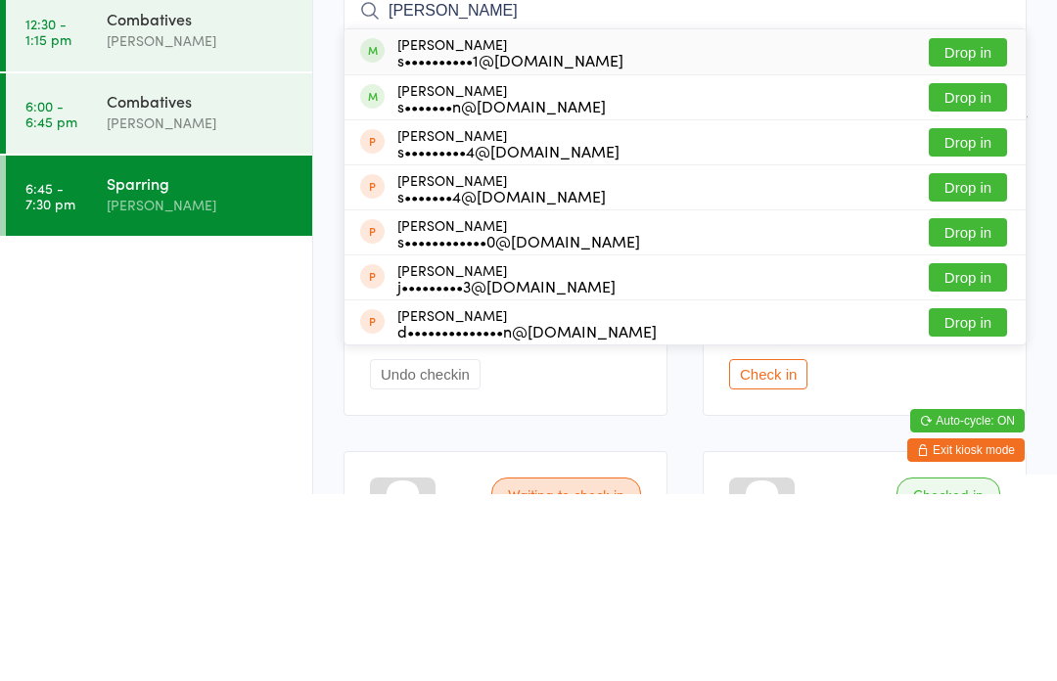
type input "Sarah chau"
click at [971, 225] on button "Drop in" at bounding box center [968, 239] width 78 height 28
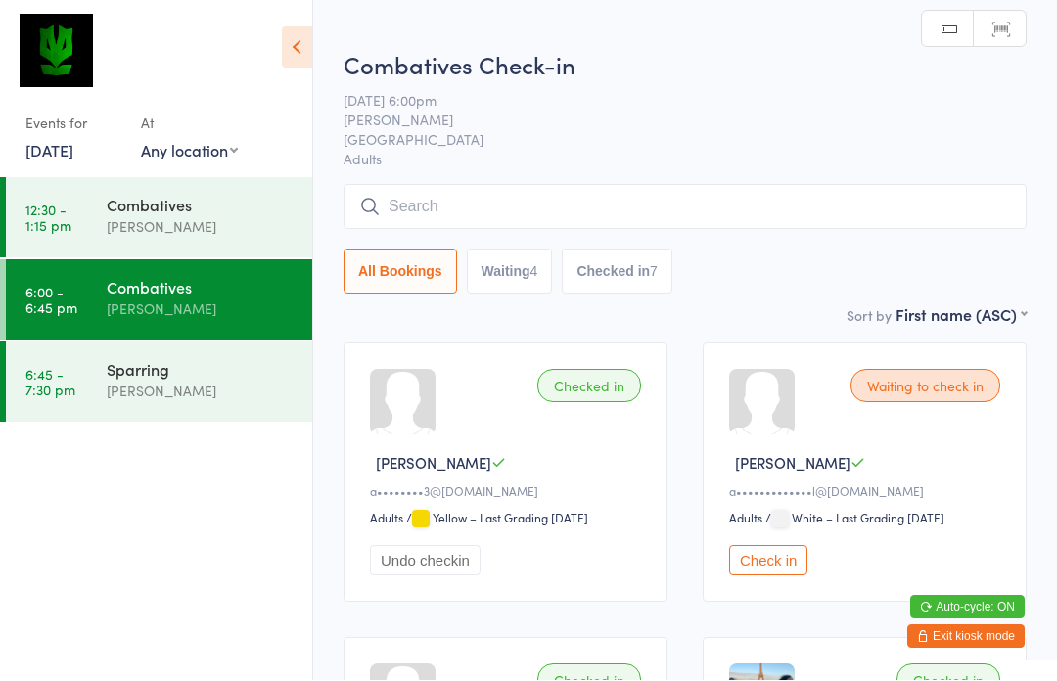
scroll to position [1, 0]
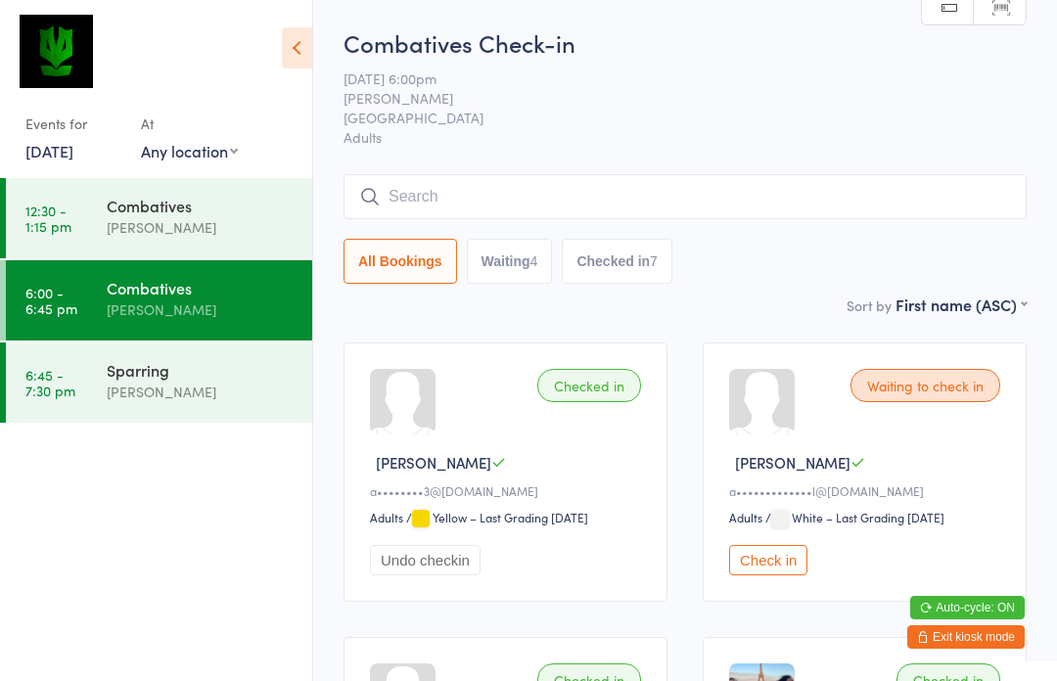
click at [740, 197] on input "search" at bounding box center [684, 196] width 683 height 45
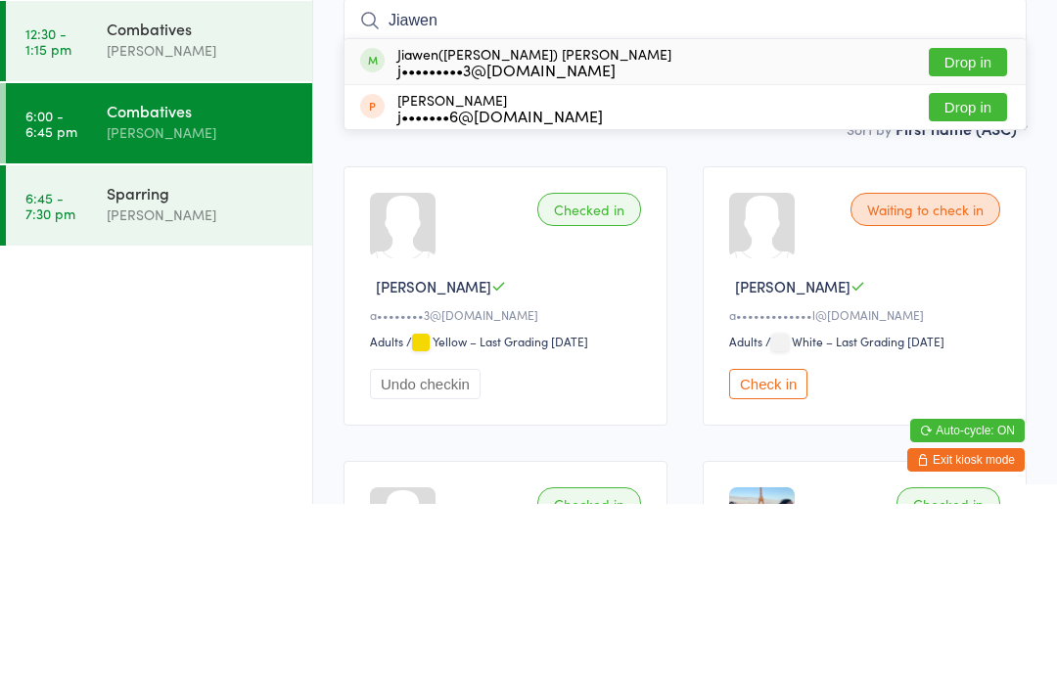
type input "Jiawen"
click at [974, 225] on button "Drop in" at bounding box center [968, 239] width 78 height 28
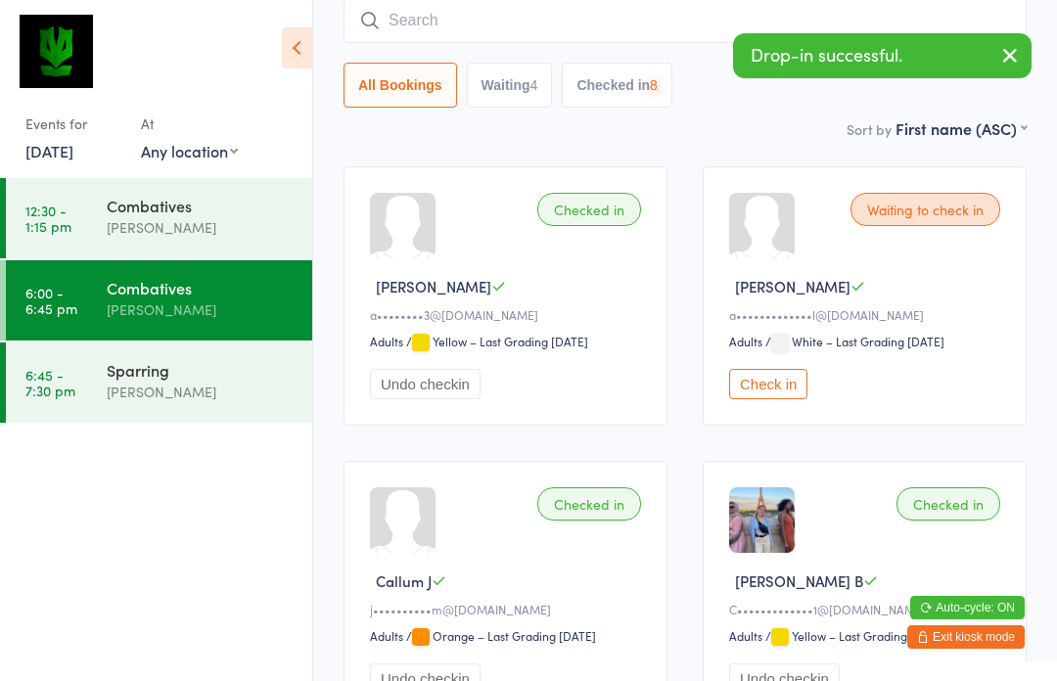
click at [139, 377] on div "Sparring" at bounding box center [201, 370] width 189 height 22
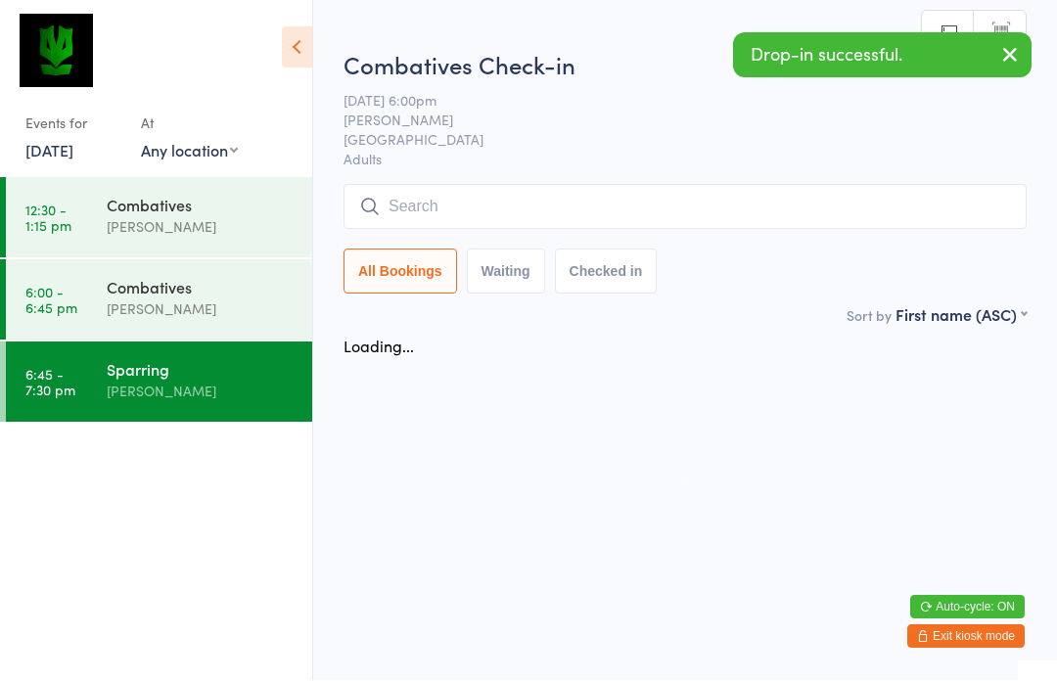
scroll to position [1, 0]
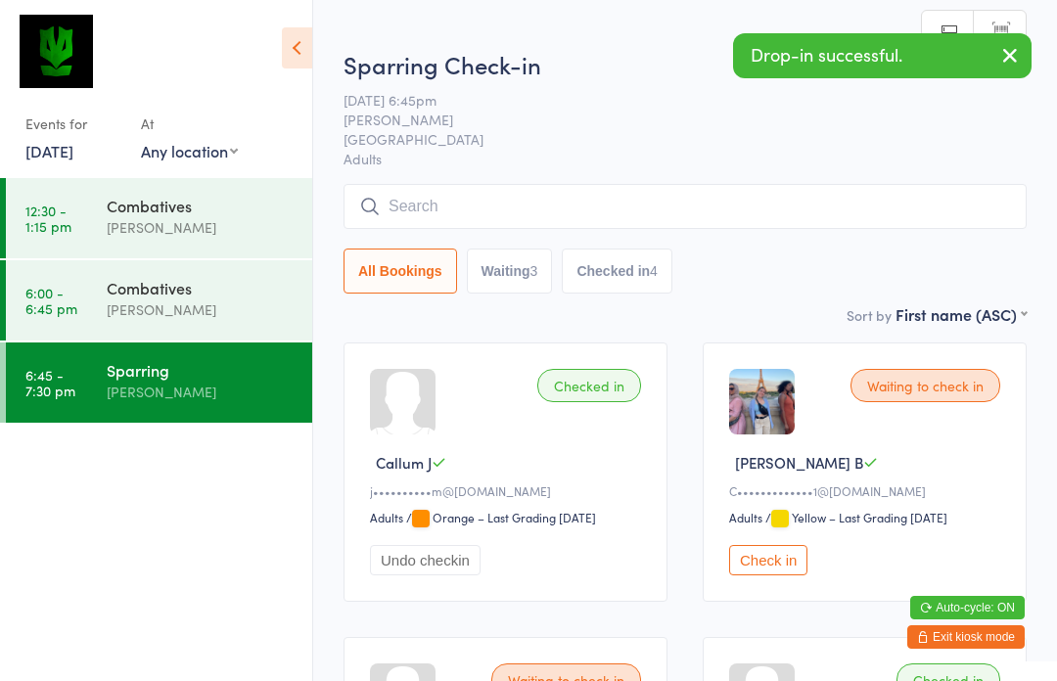
click at [617, 206] on input "search" at bounding box center [684, 206] width 683 height 45
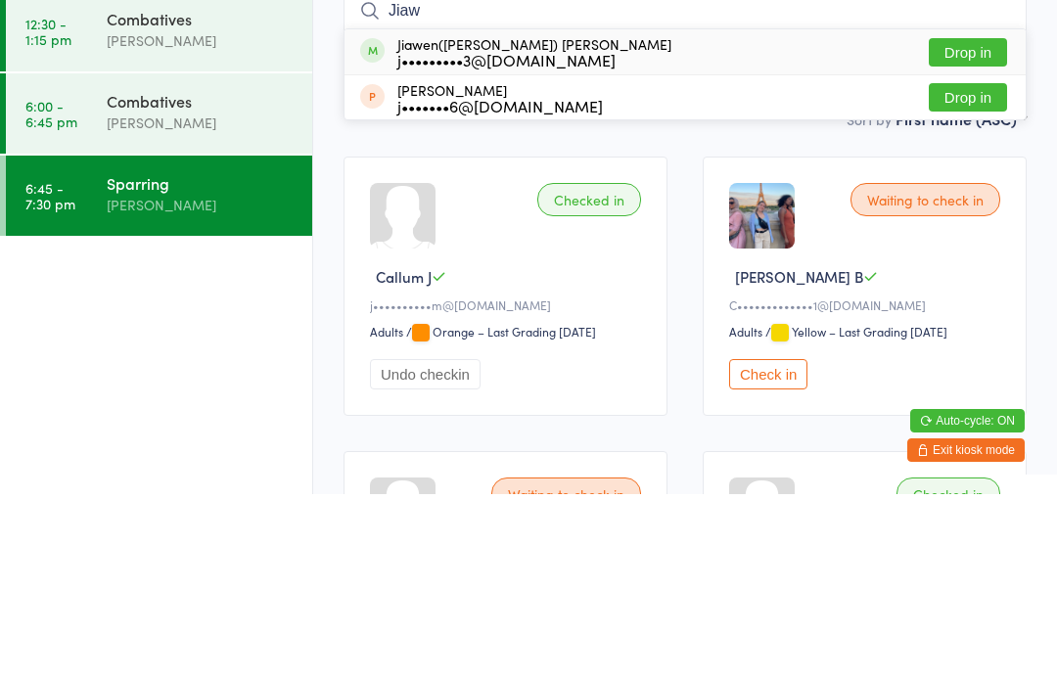
type input "Jiaw"
click at [962, 225] on button "Drop in" at bounding box center [968, 239] width 78 height 28
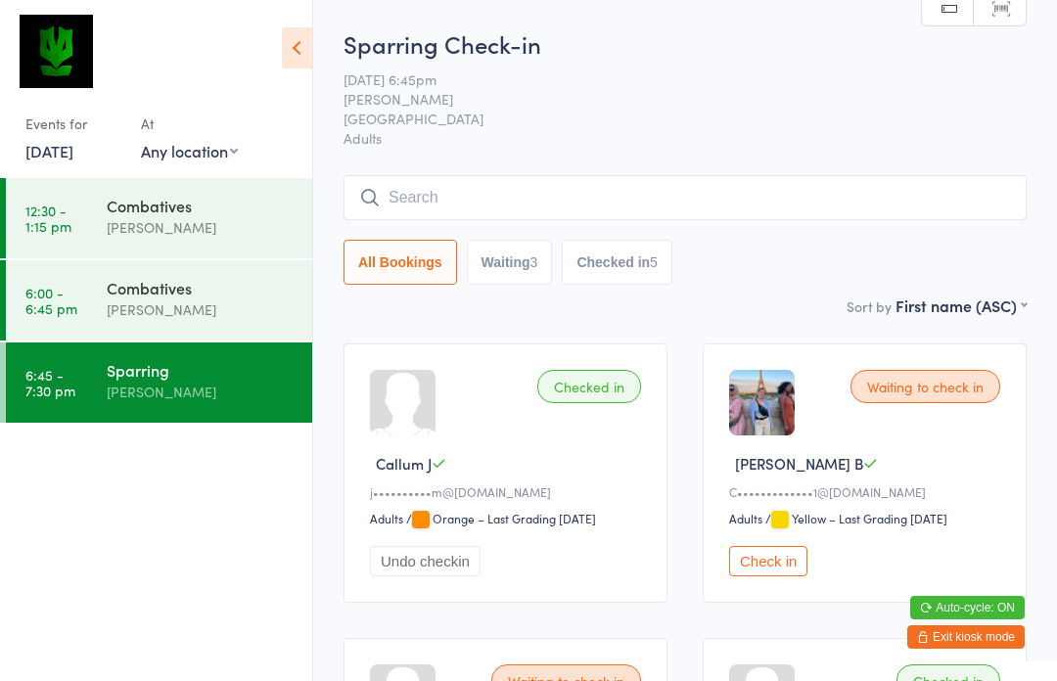
click at [580, 203] on input "search" at bounding box center [684, 197] width 683 height 45
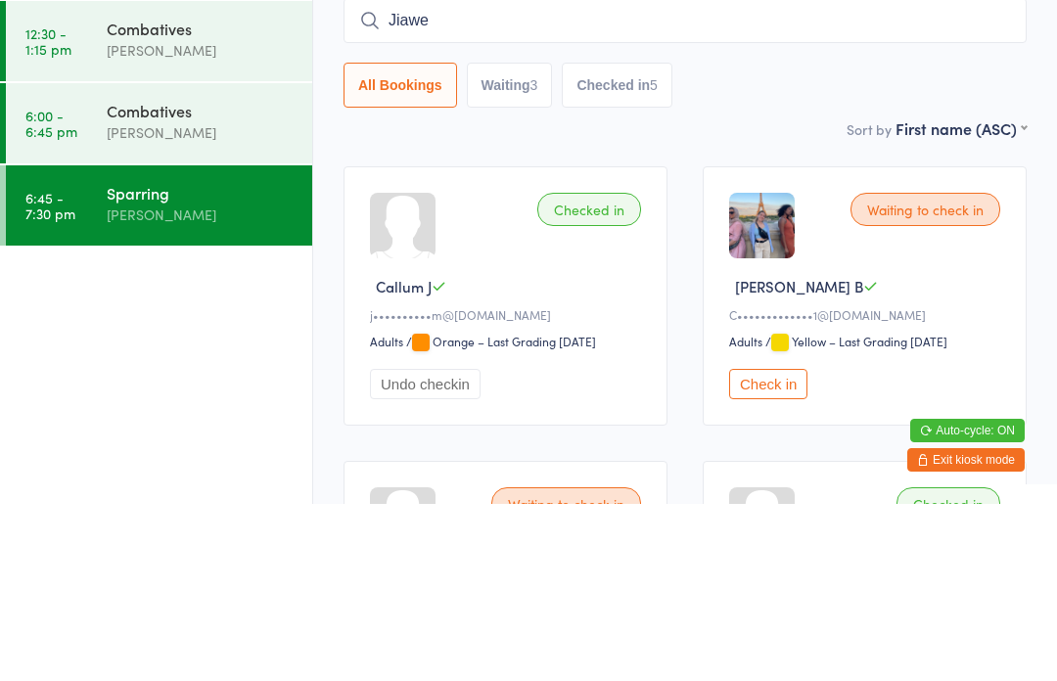
type input "Jiawen"
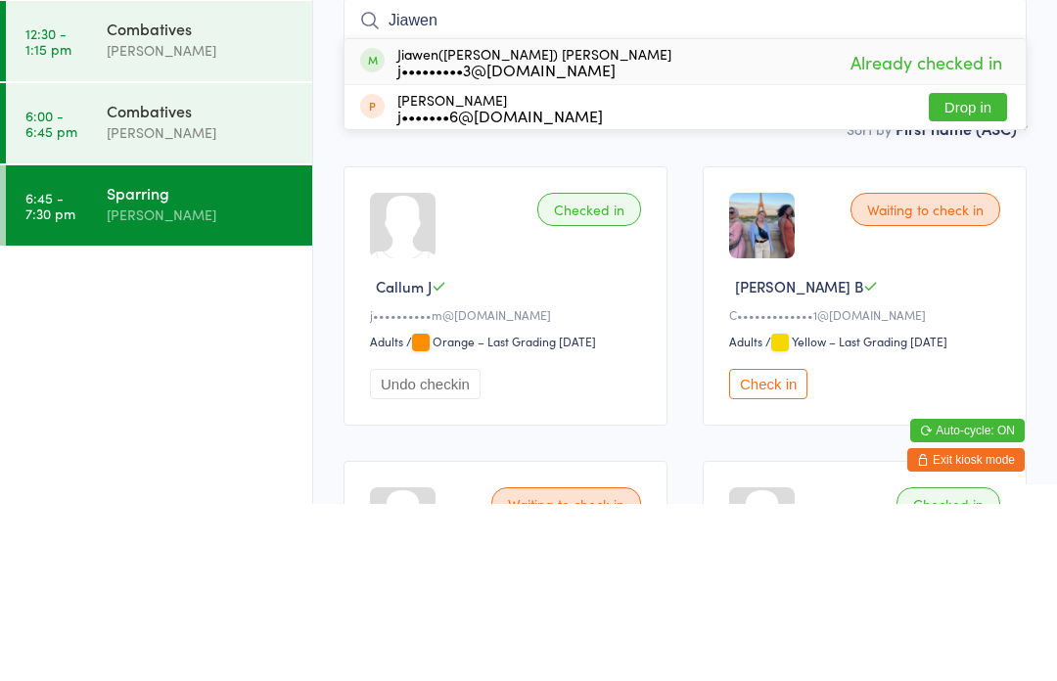
click at [193, 359] on div "Sparring" at bounding box center [201, 370] width 189 height 22
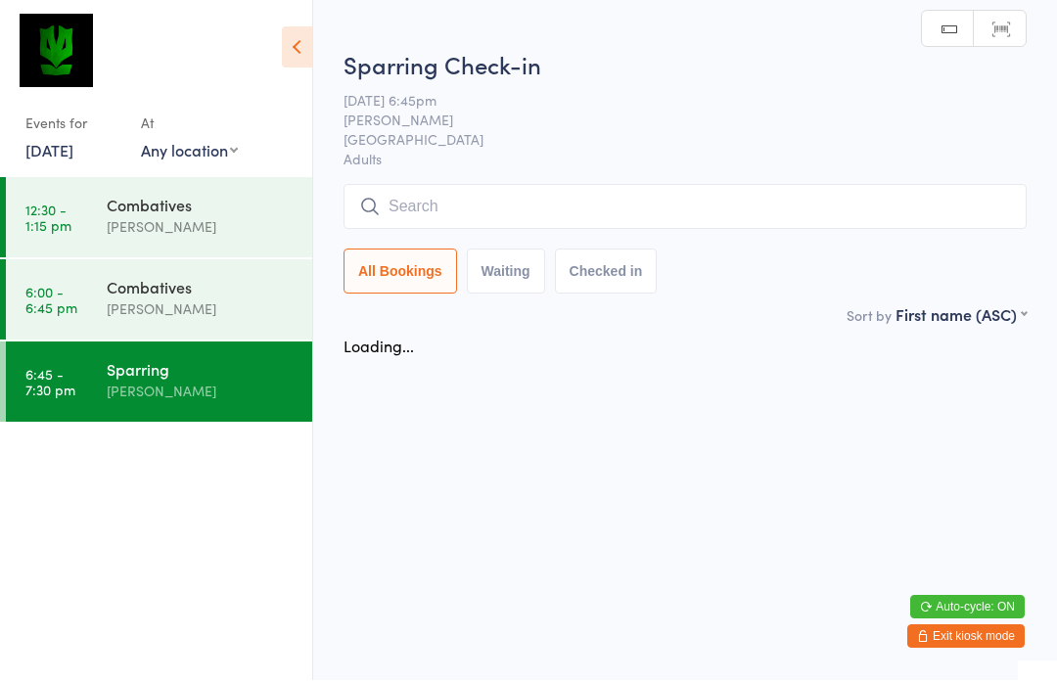
scroll to position [1, 0]
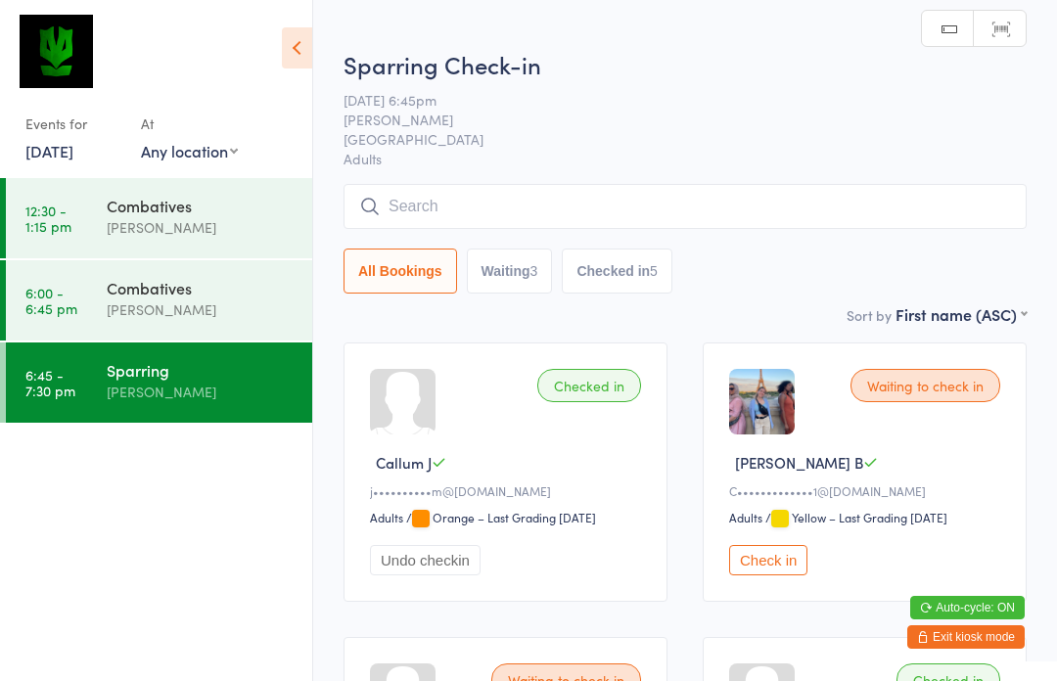
click at [200, 118] on div "At" at bounding box center [189, 124] width 97 height 32
click at [119, 315] on div "[PERSON_NAME]" at bounding box center [201, 309] width 189 height 23
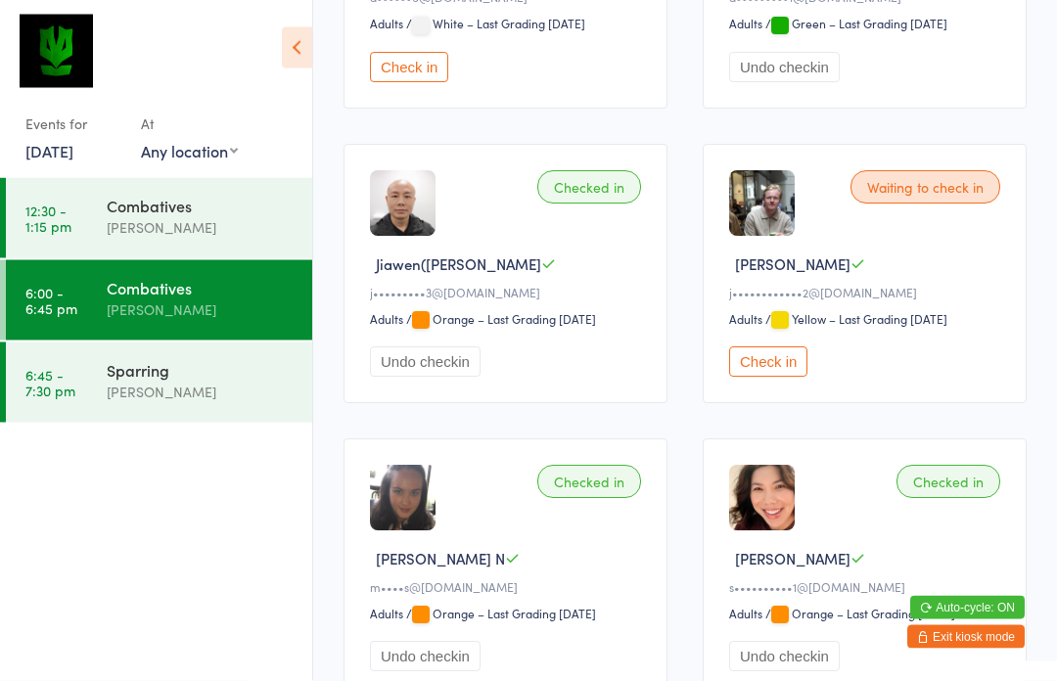
scroll to position [1103, 0]
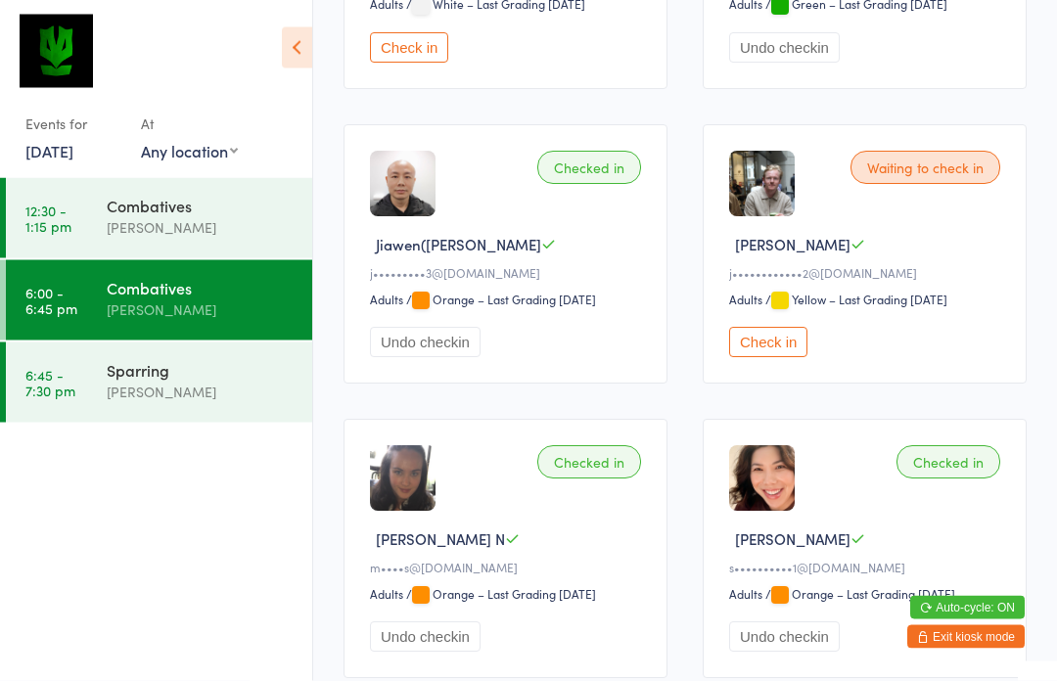
click at [129, 377] on div "Sparring" at bounding box center [201, 370] width 189 height 22
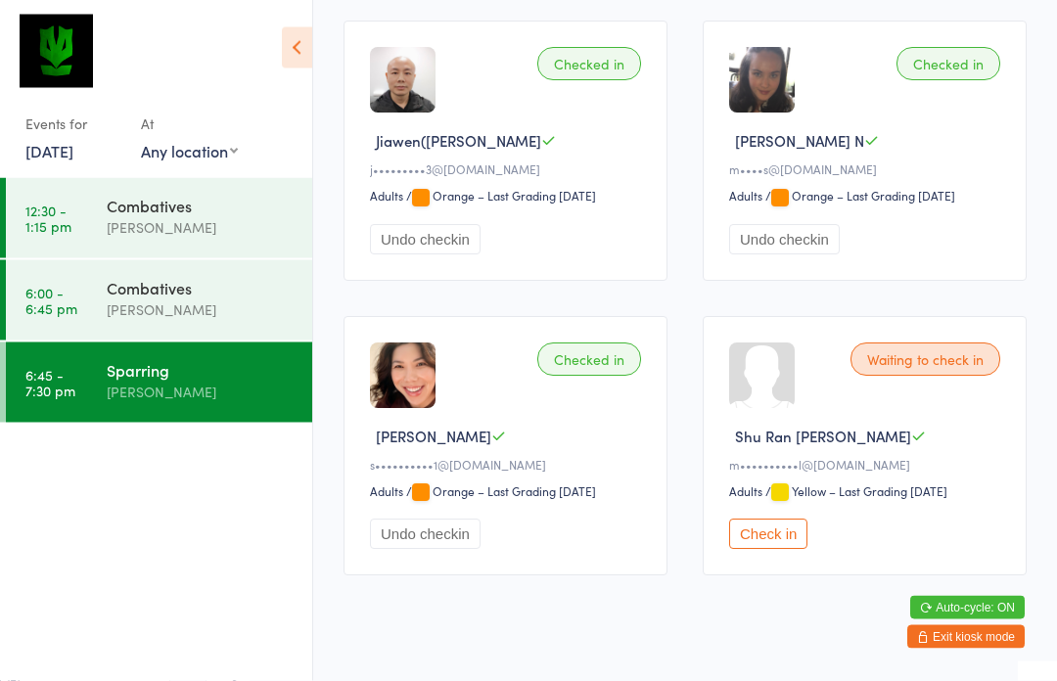
scroll to position [913, 0]
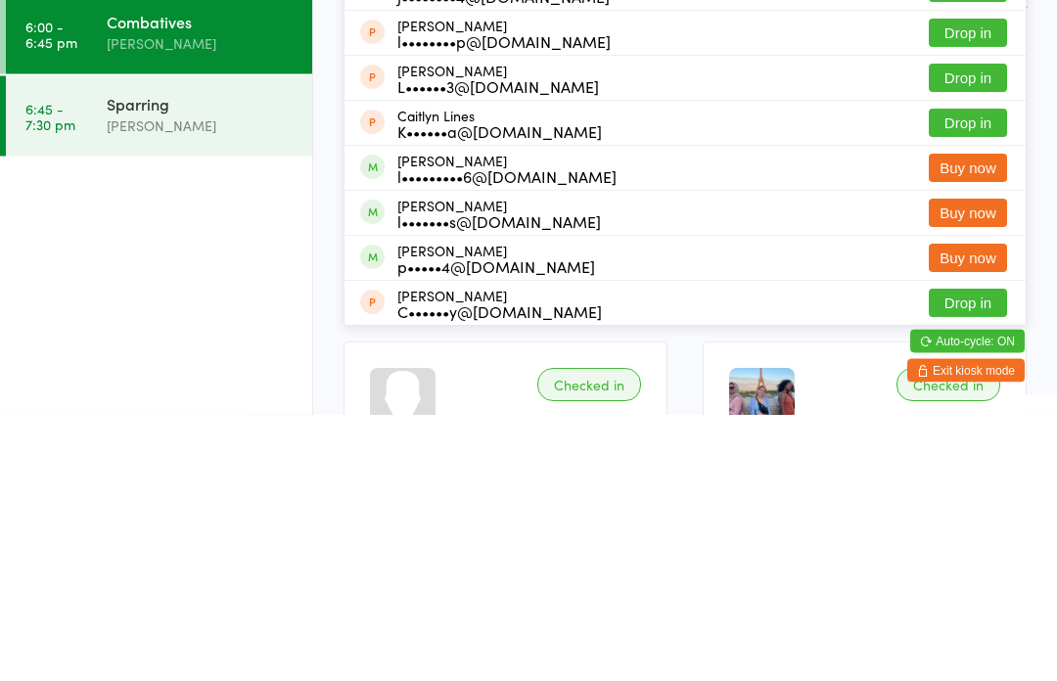
scroll to position [25, 0]
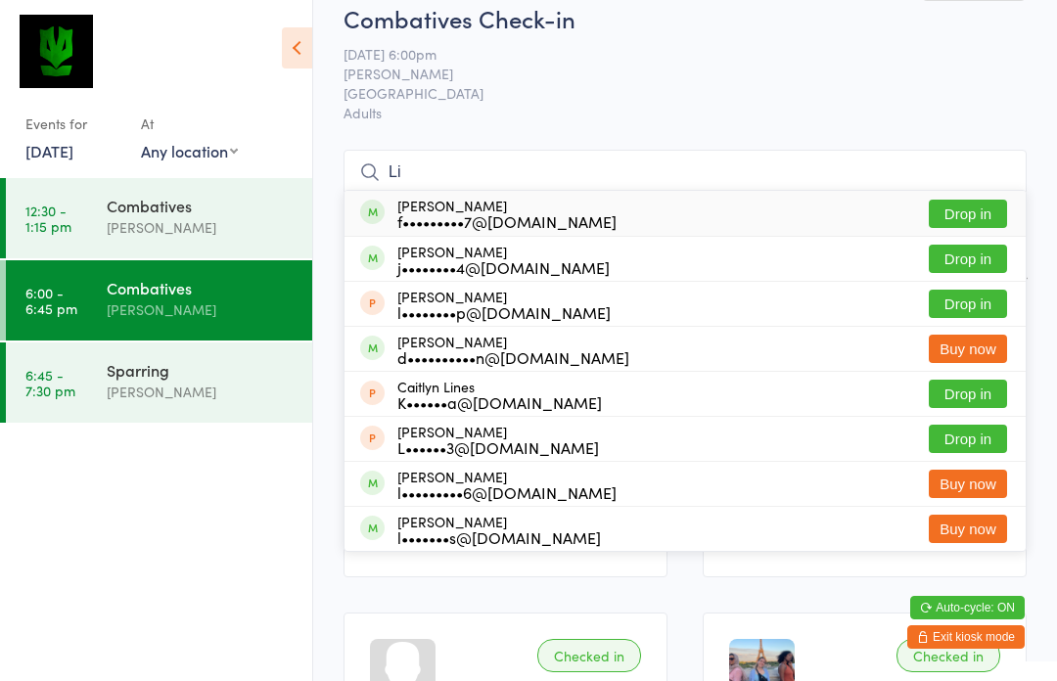
type input "L"
